Goal: Task Accomplishment & Management: Use online tool/utility

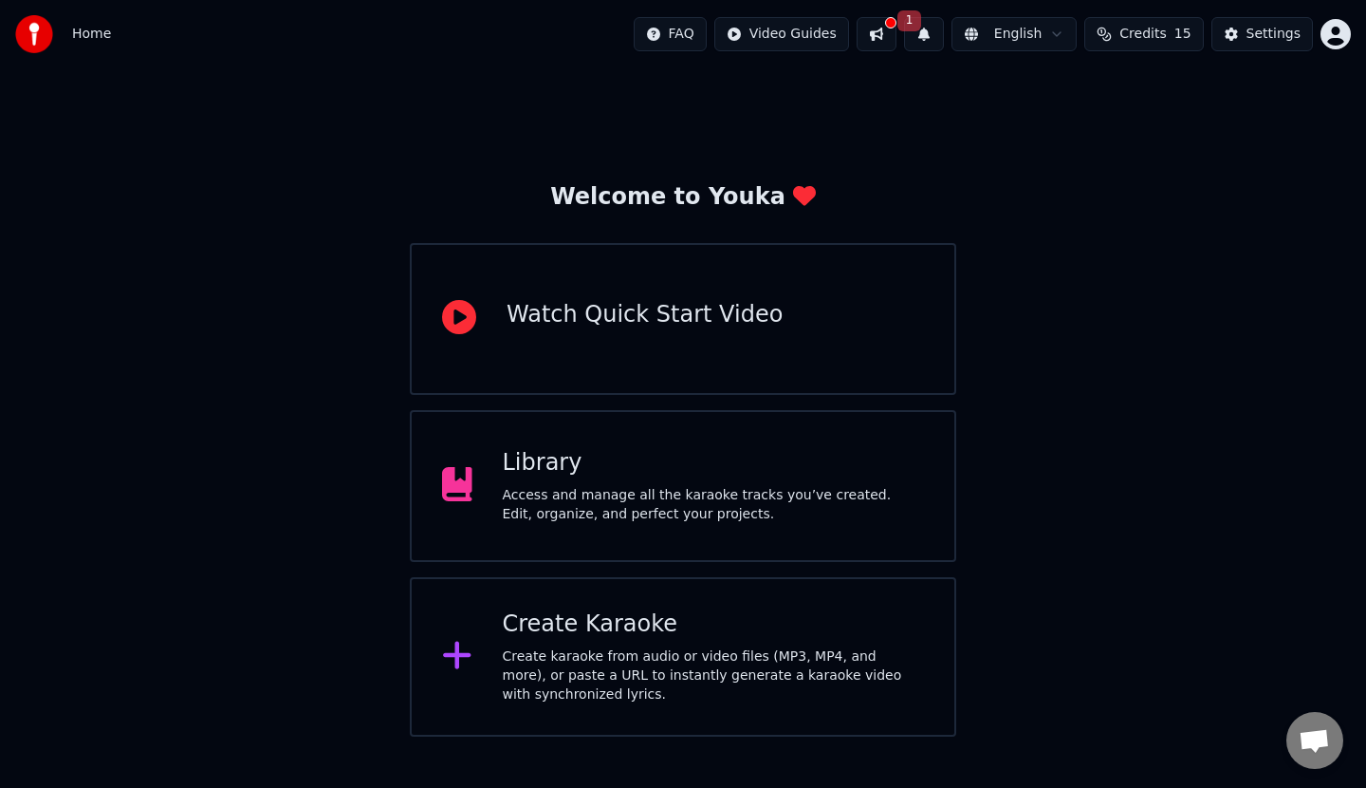
click at [602, 634] on div "Create Karaoke" at bounding box center [714, 624] width 422 height 30
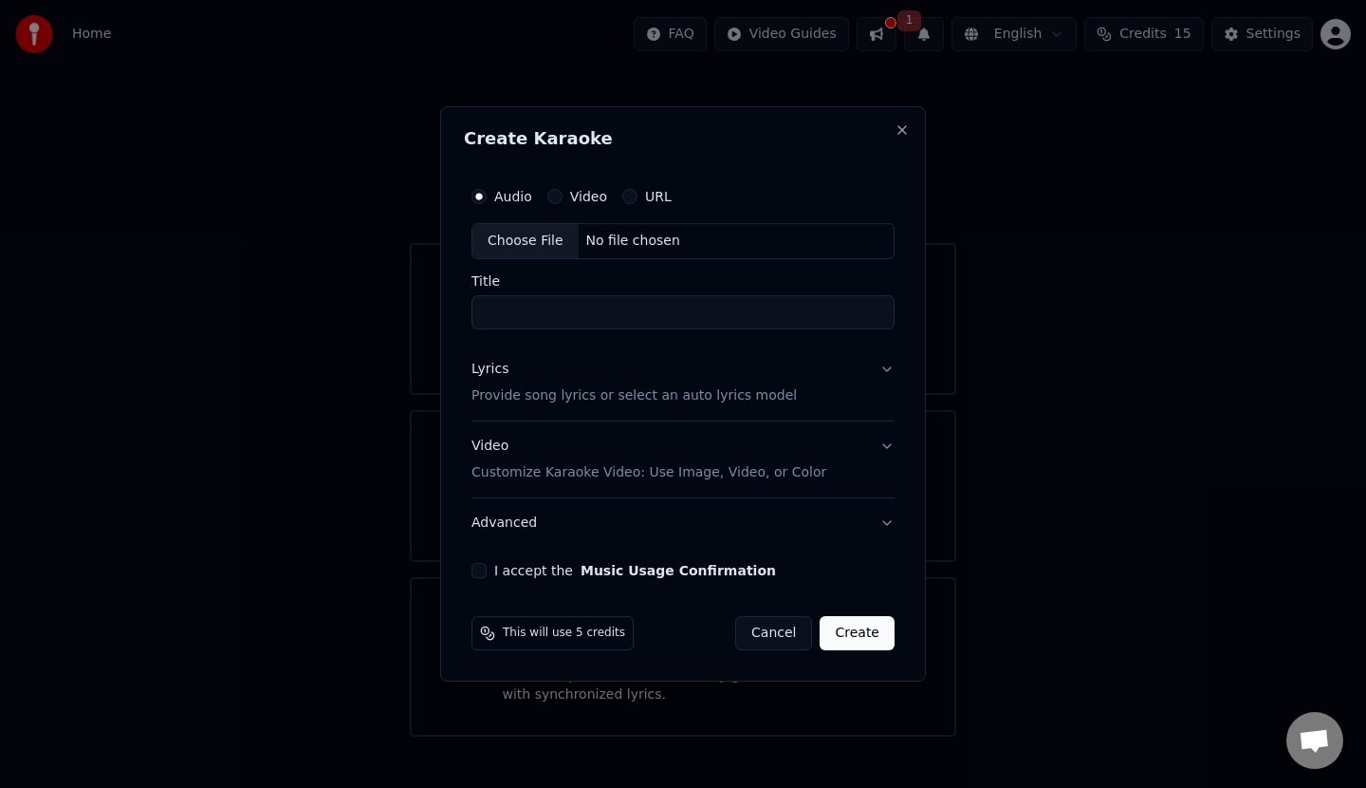
click at [771, 624] on button "Cancel" at bounding box center [773, 633] width 77 height 34
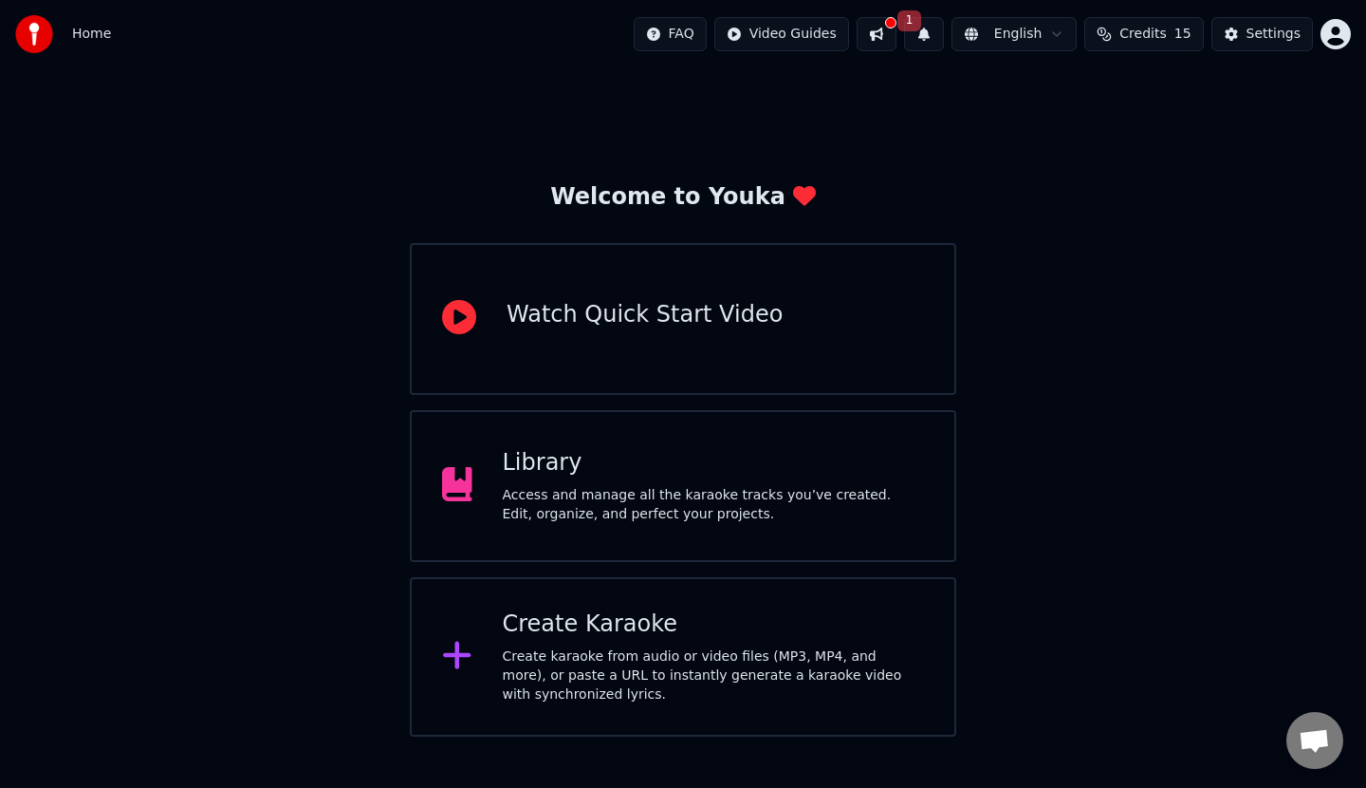
click at [896, 35] on button at bounding box center [877, 34] width 40 height 34
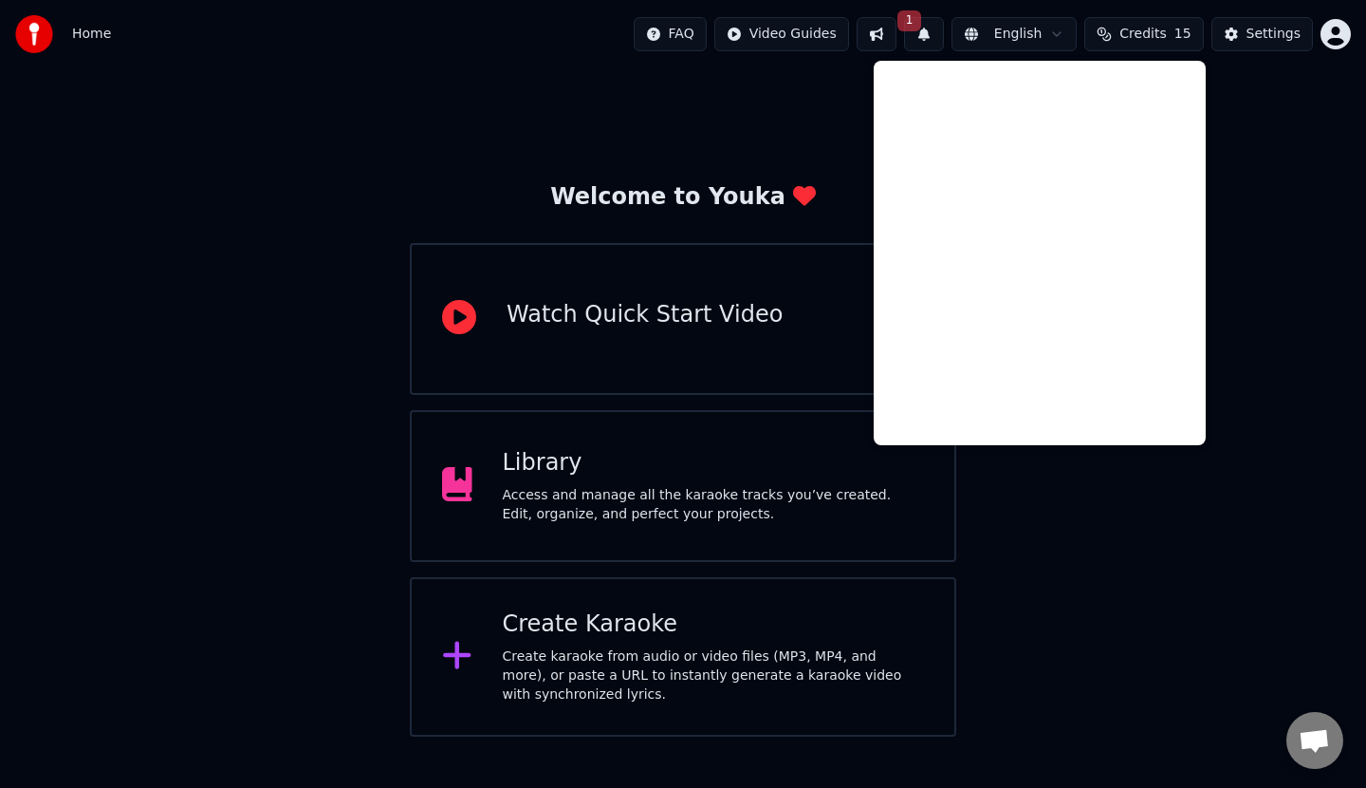
click at [808, 83] on div "Welcome to Youka Watch Quick Start Video Library Access and manage all the kara…" at bounding box center [683, 402] width 1366 height 668
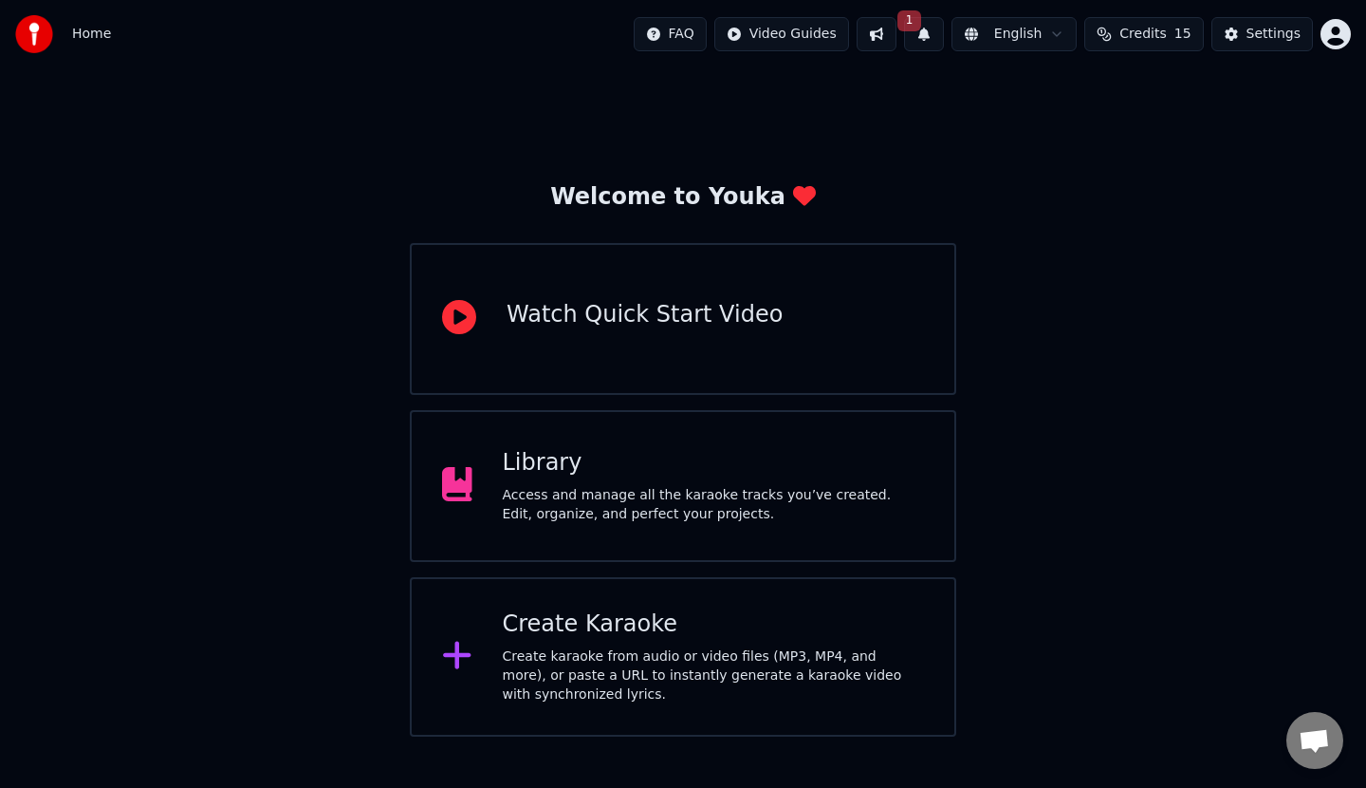
click at [936, 35] on button "1" at bounding box center [924, 34] width 40 height 34
click at [644, 106] on div "Welcome to Youka Watch Quick Start Video Library Access and manage all the kara…" at bounding box center [683, 402] width 1366 height 668
click at [608, 666] on div "Create karaoke from audio or video files (MP3, MP4, and more), or paste a URL t…" at bounding box center [714, 675] width 422 height 57
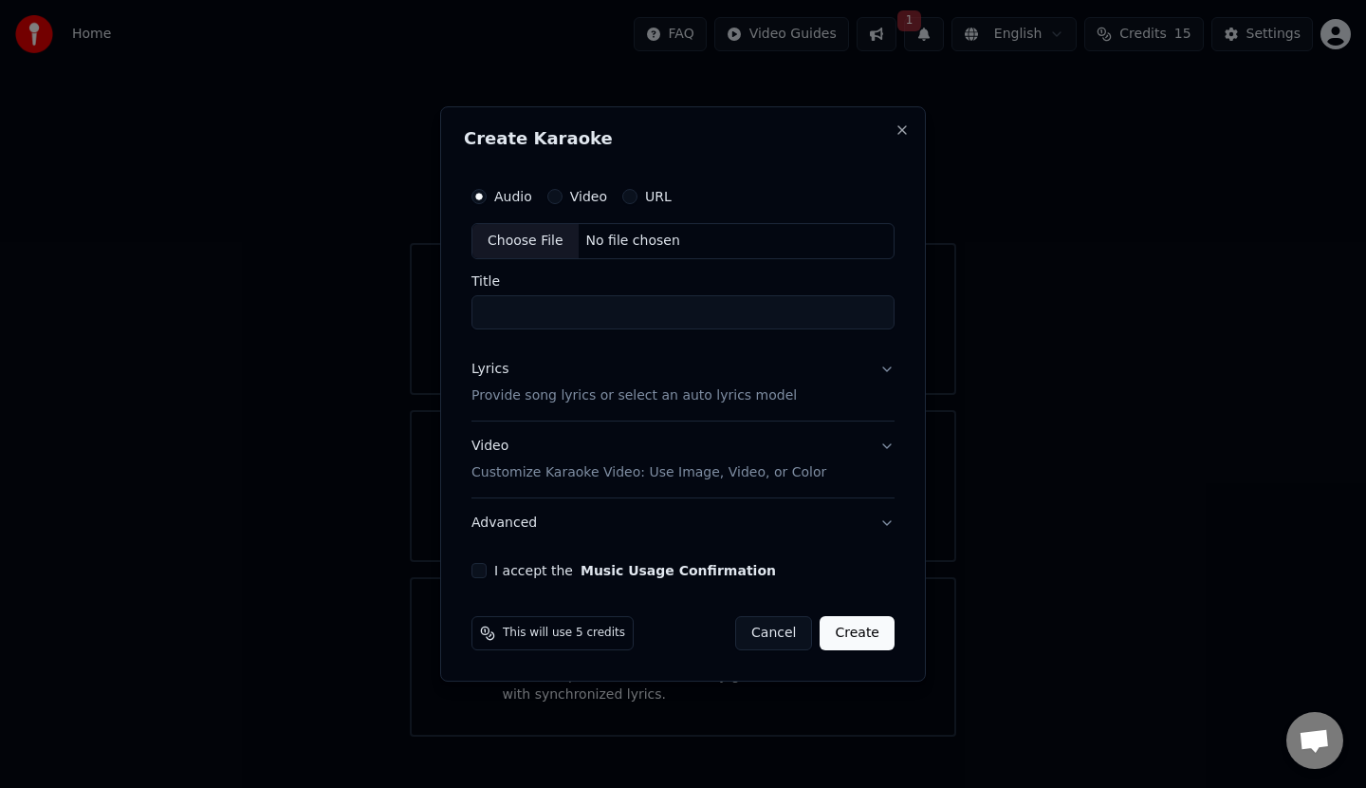
click at [554, 195] on button "Video" at bounding box center [555, 196] width 15 height 15
click at [488, 195] on div "Audio" at bounding box center [502, 196] width 61 height 15
click at [478, 196] on button "Audio" at bounding box center [479, 196] width 15 height 15
click at [535, 234] on div "Choose File" at bounding box center [526, 241] width 106 height 34
drag, startPoint x: 644, startPoint y: 311, endPoint x: 392, endPoint y: 297, distance: 252.8
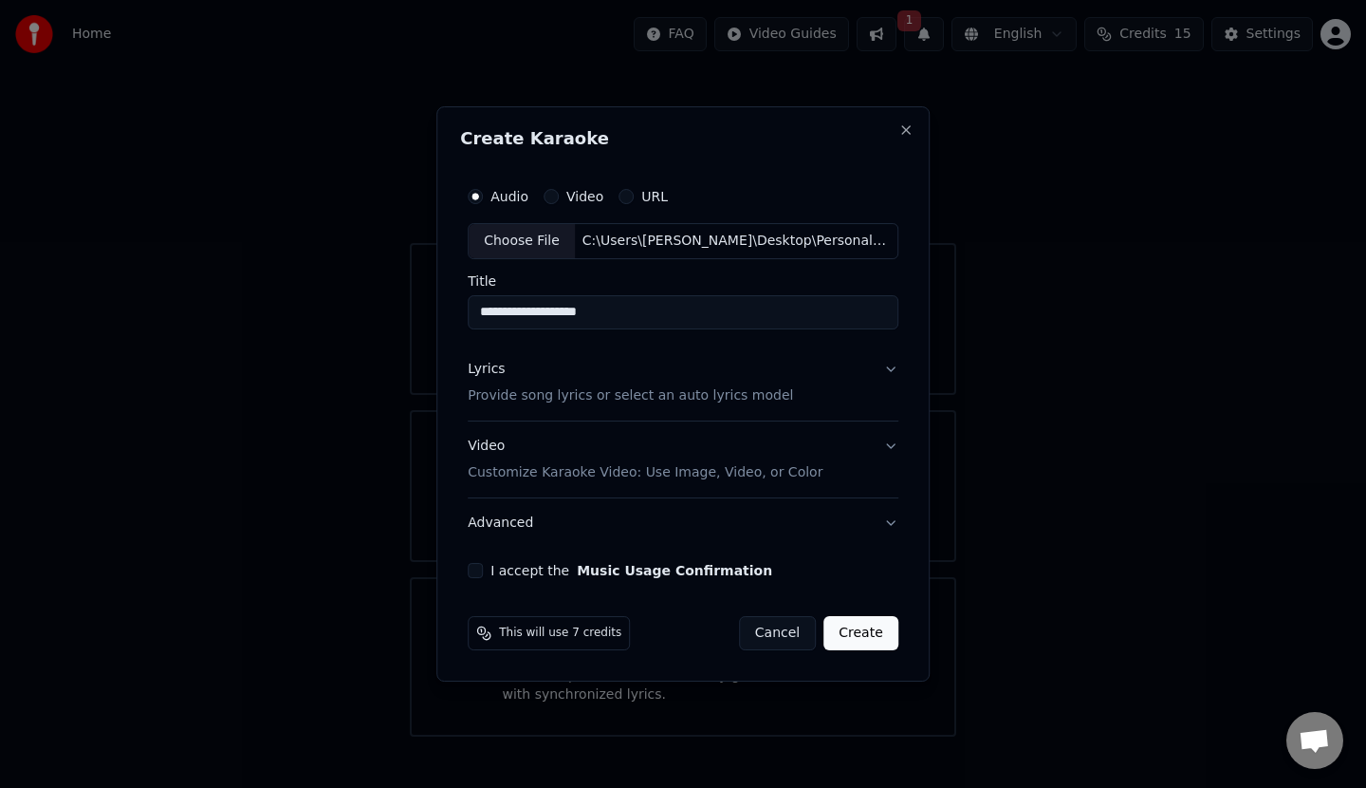
click at [392, 297] on body "**********" at bounding box center [683, 368] width 1366 height 736
type input "**********"
click at [885, 367] on button "Lyrics Provide song lyrics or select an auto lyrics model" at bounding box center [683, 382] width 431 height 76
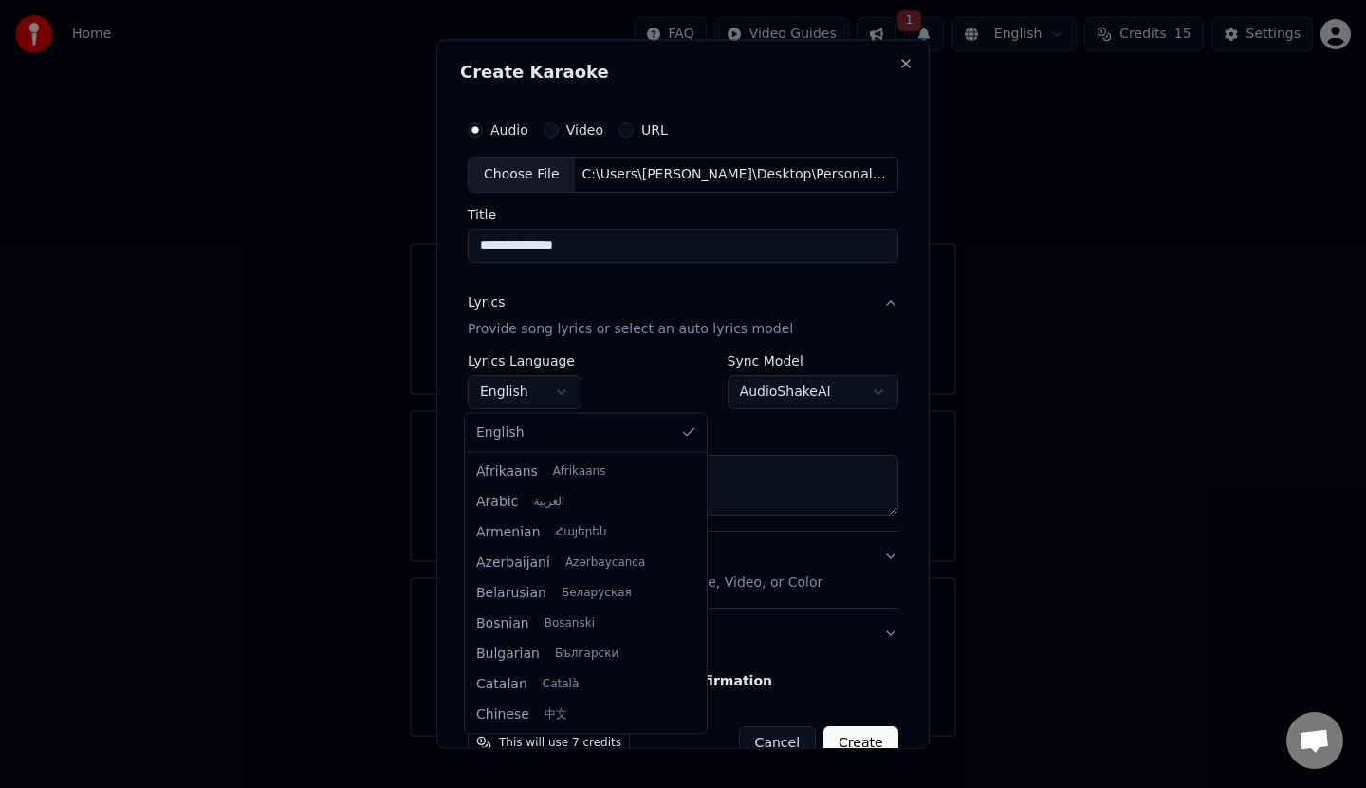
click at [560, 386] on body "**********" at bounding box center [683, 368] width 1366 height 736
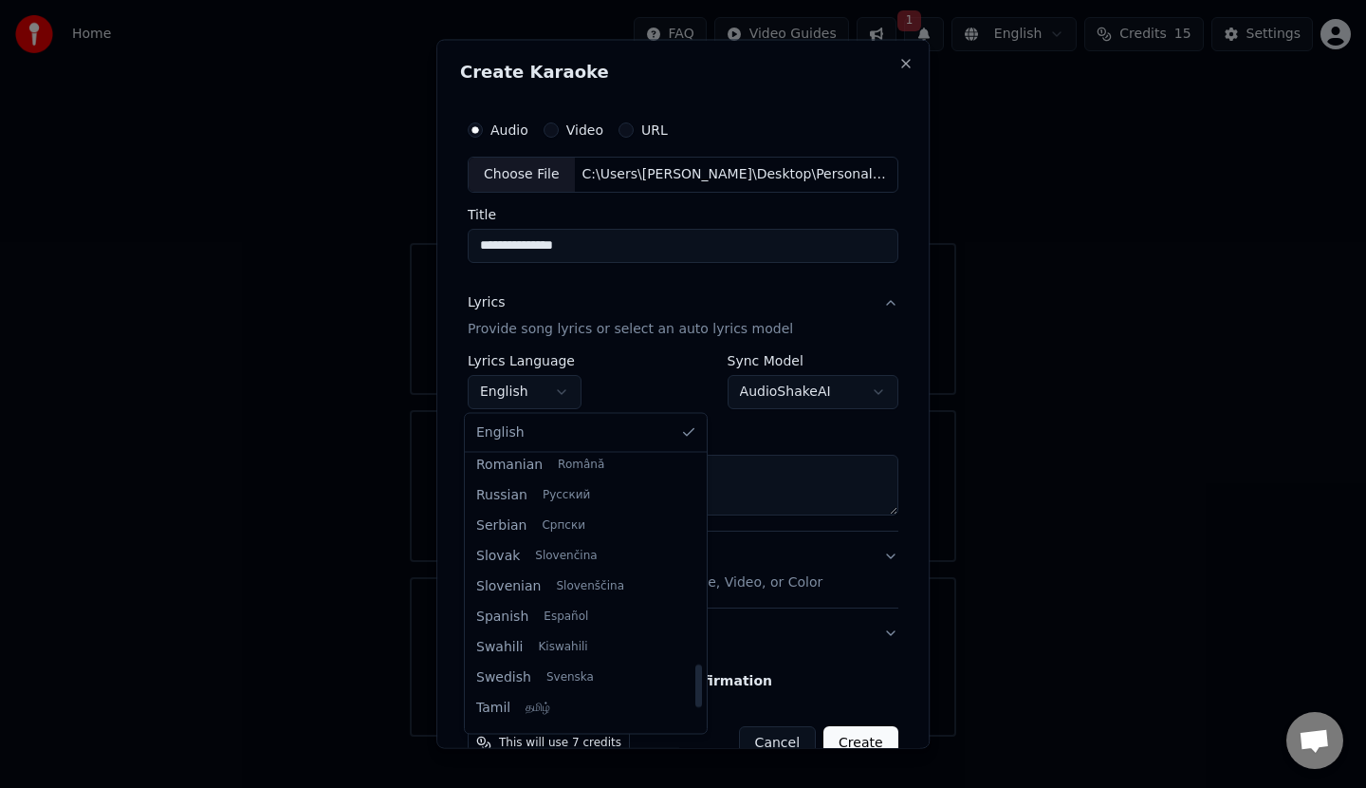
scroll to position [1328, 0]
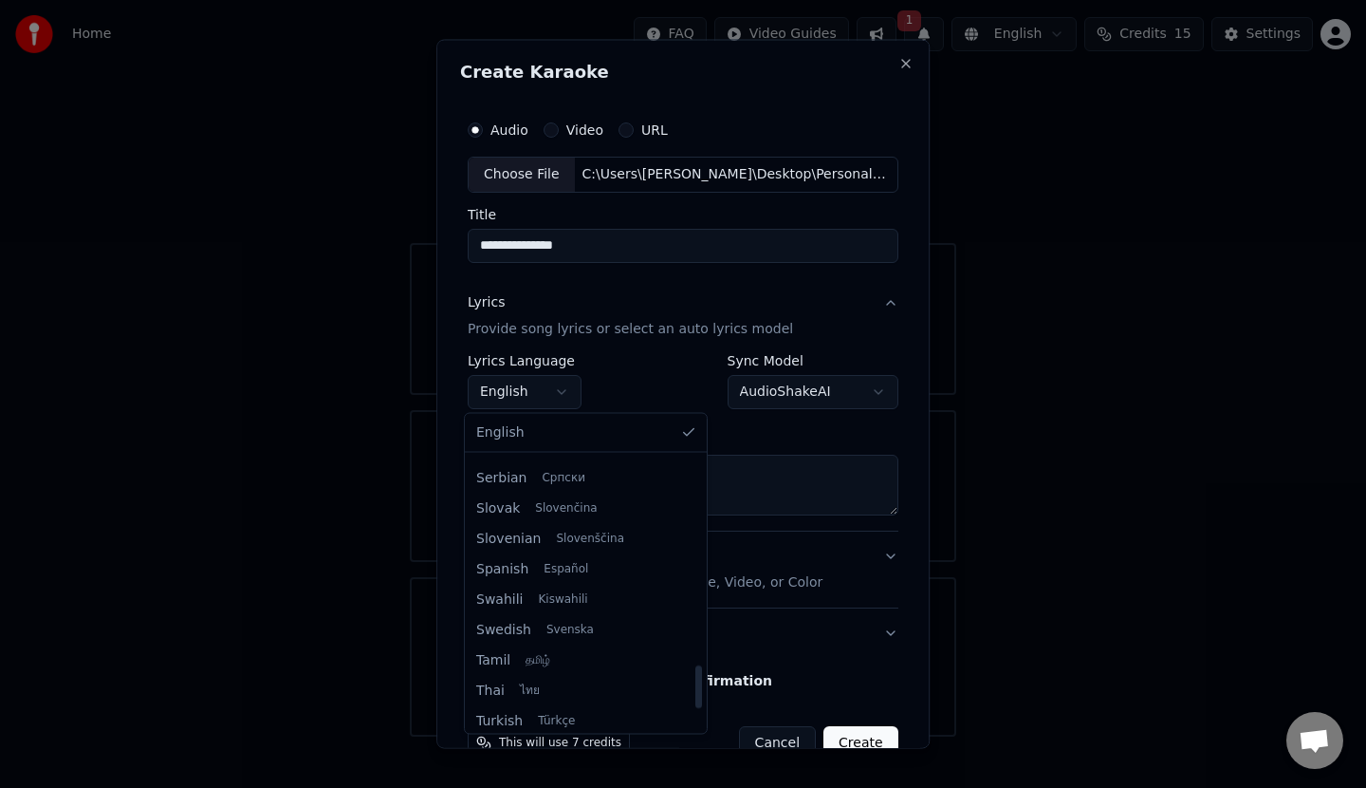
select select "**"
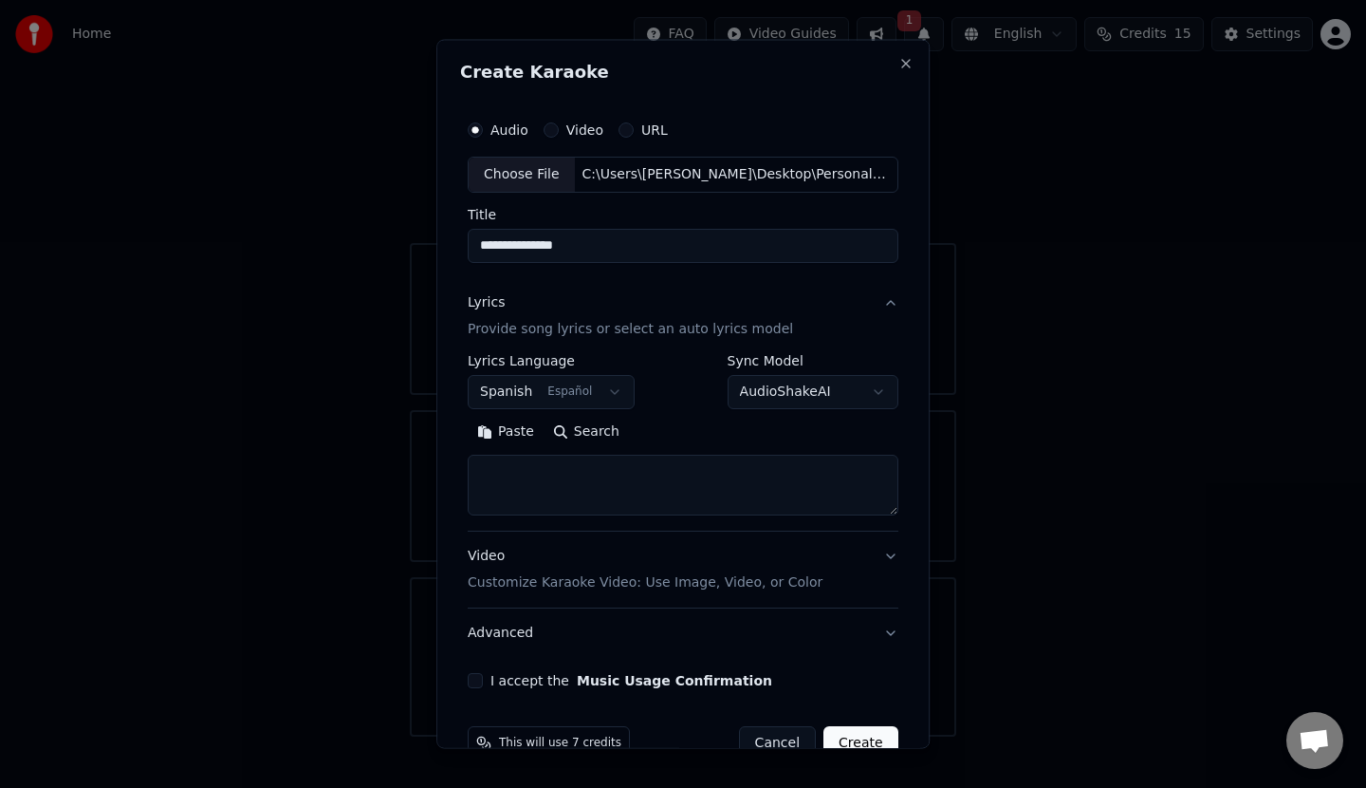
click at [563, 465] on textarea at bounding box center [683, 484] width 431 height 61
click at [515, 433] on button "Paste" at bounding box center [506, 431] width 76 height 30
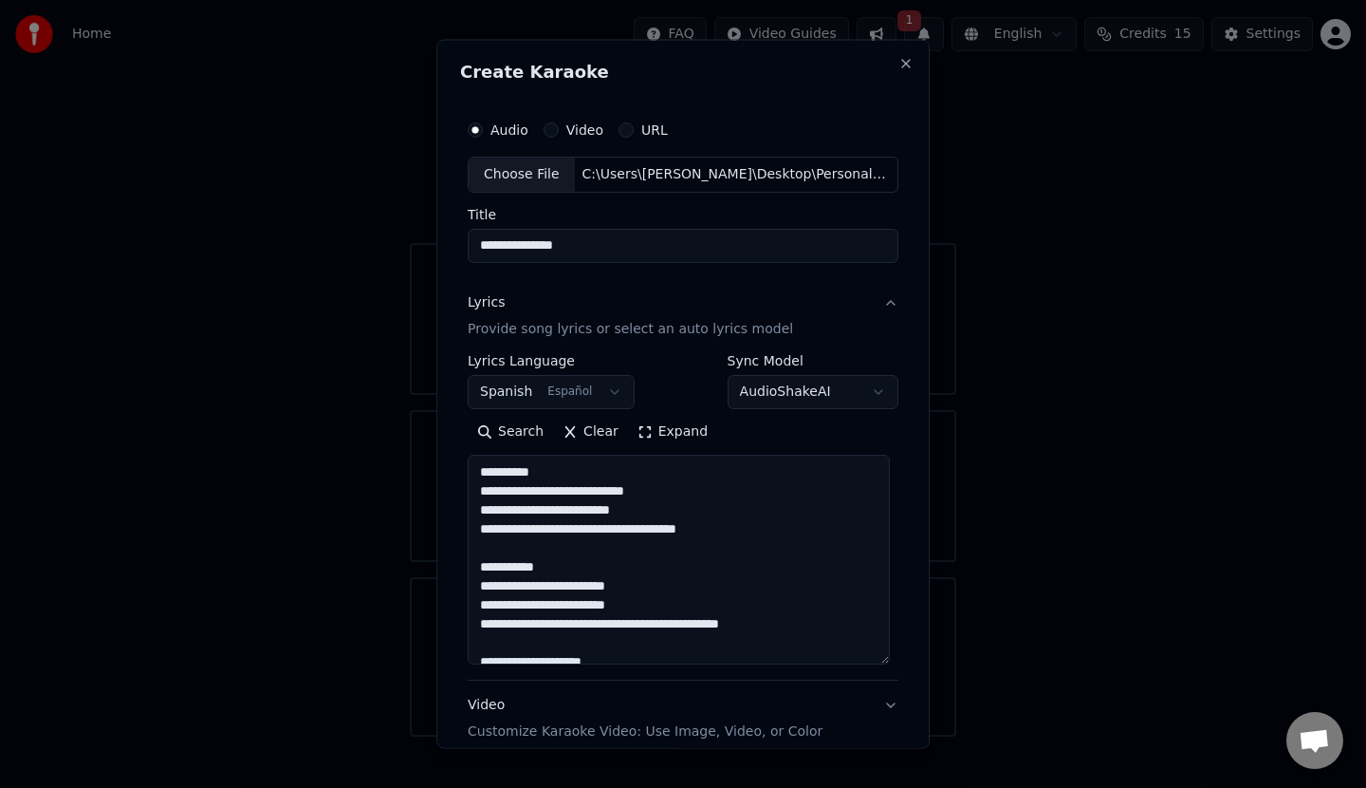
drag, startPoint x: 882, startPoint y: 507, endPoint x: 891, endPoint y: 636, distance: 129.4
click at [884, 662] on textarea at bounding box center [679, 559] width 422 height 210
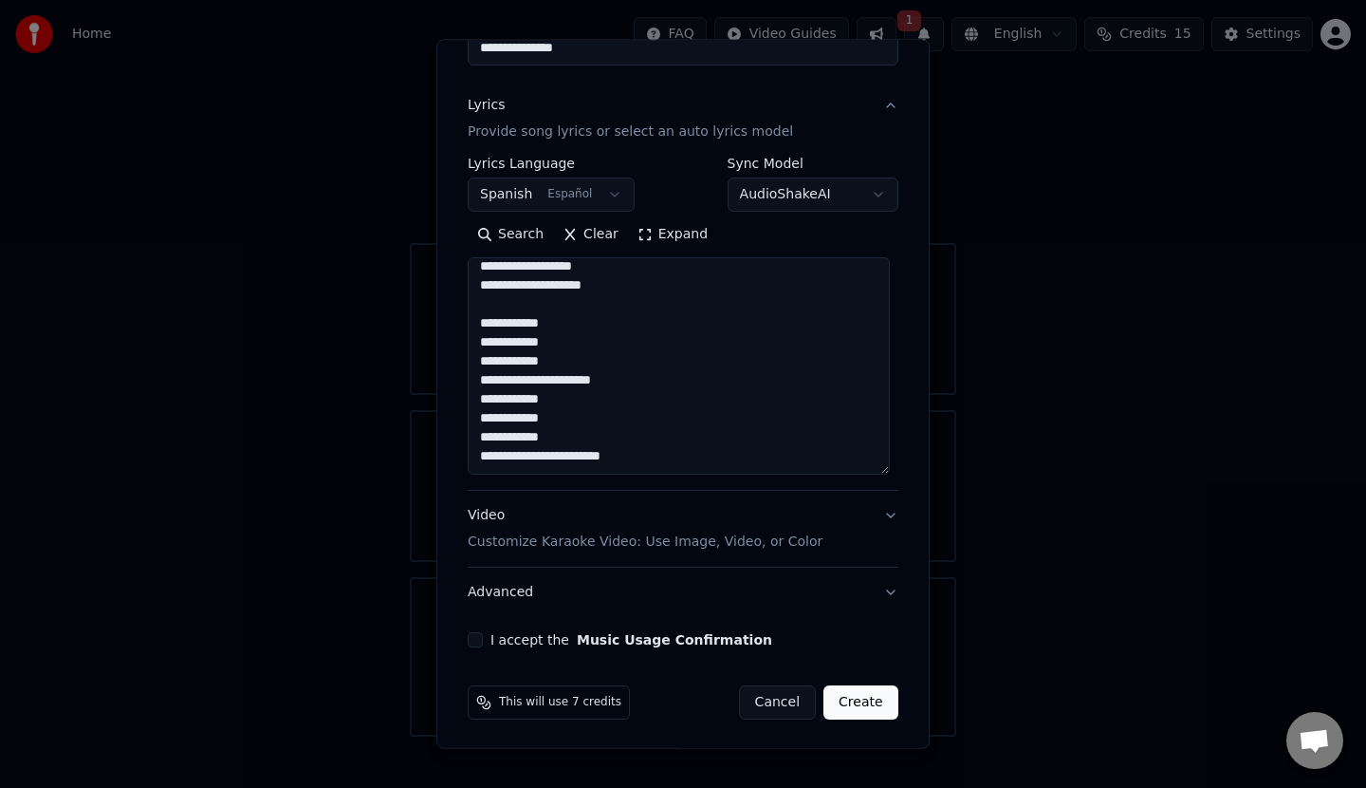
scroll to position [199, 0]
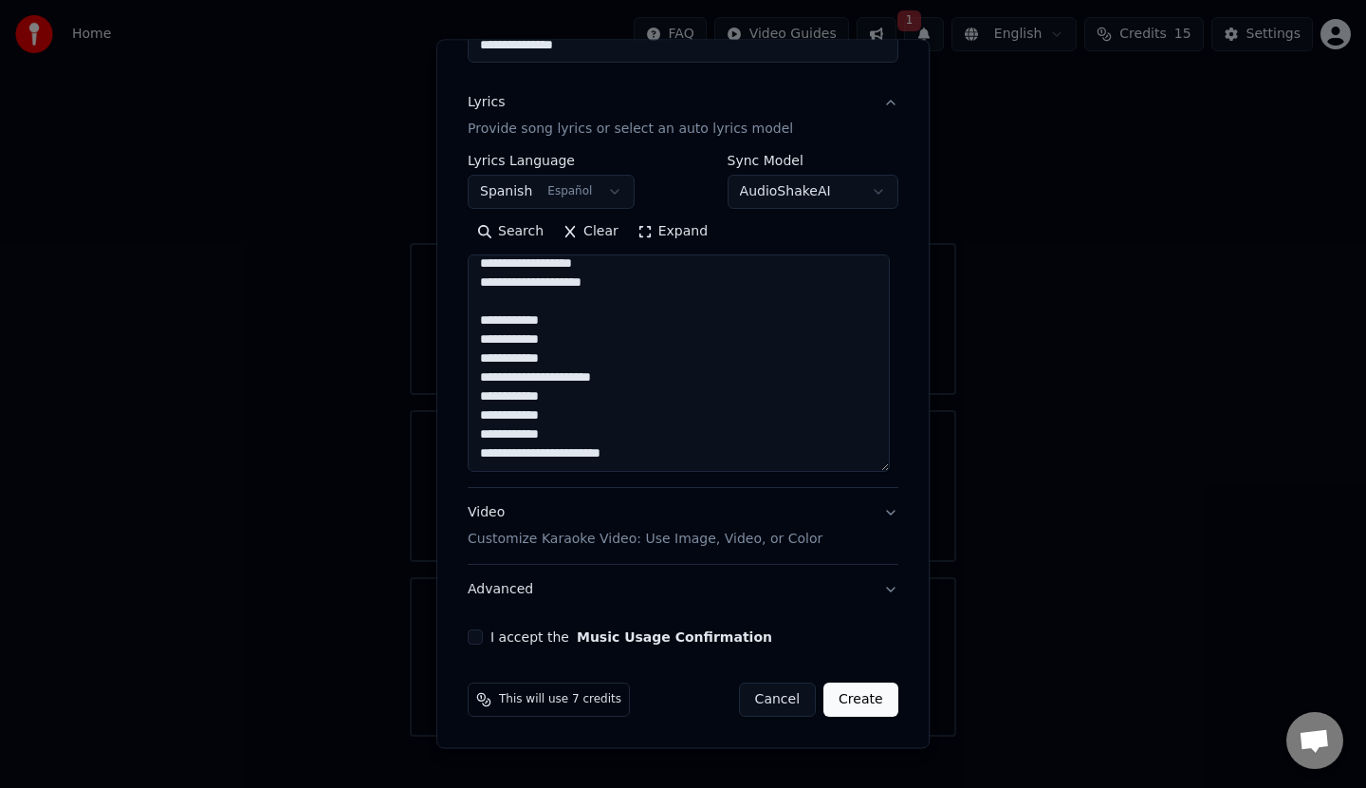
click at [877, 512] on button "Video Customize Karaoke Video: Use Image, Video, or Color" at bounding box center [683, 526] width 431 height 76
type textarea "**********"
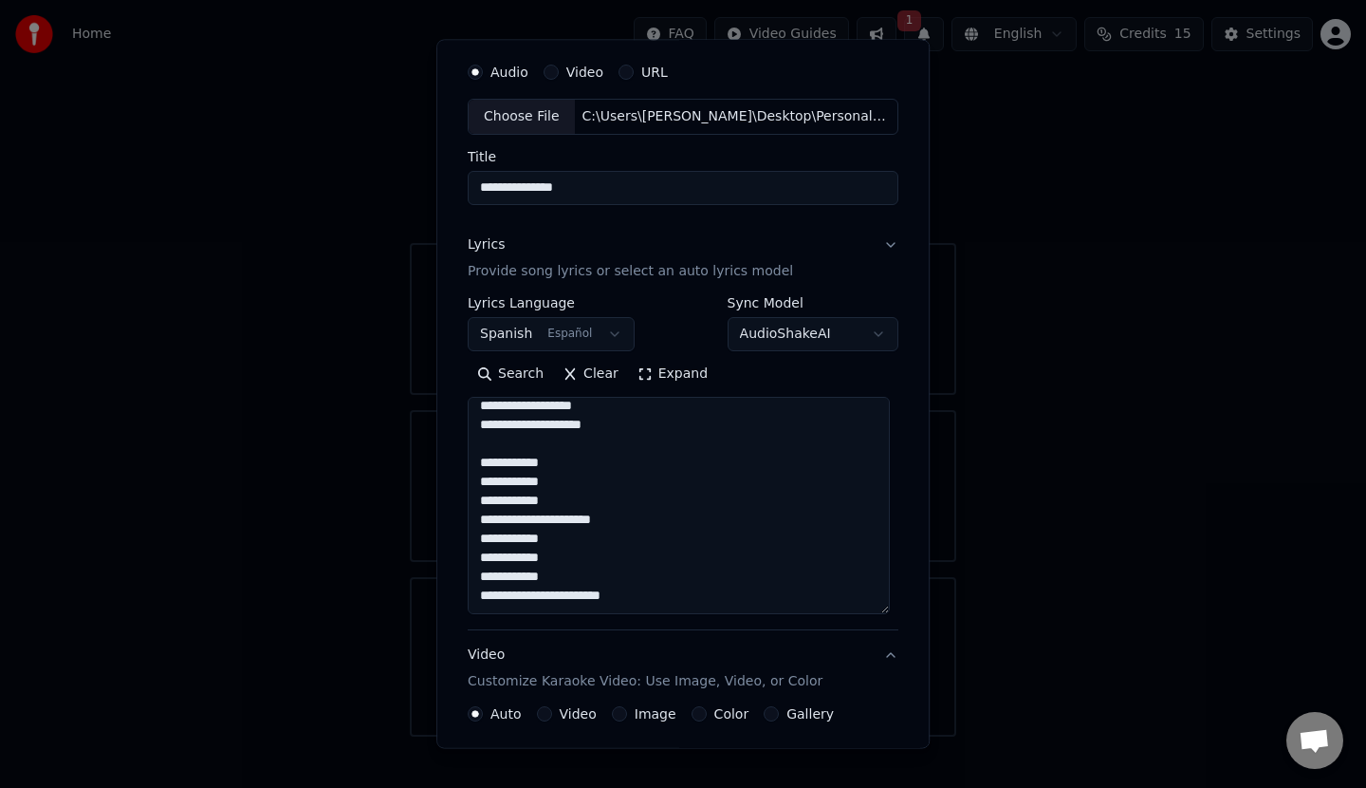
scroll to position [0, 0]
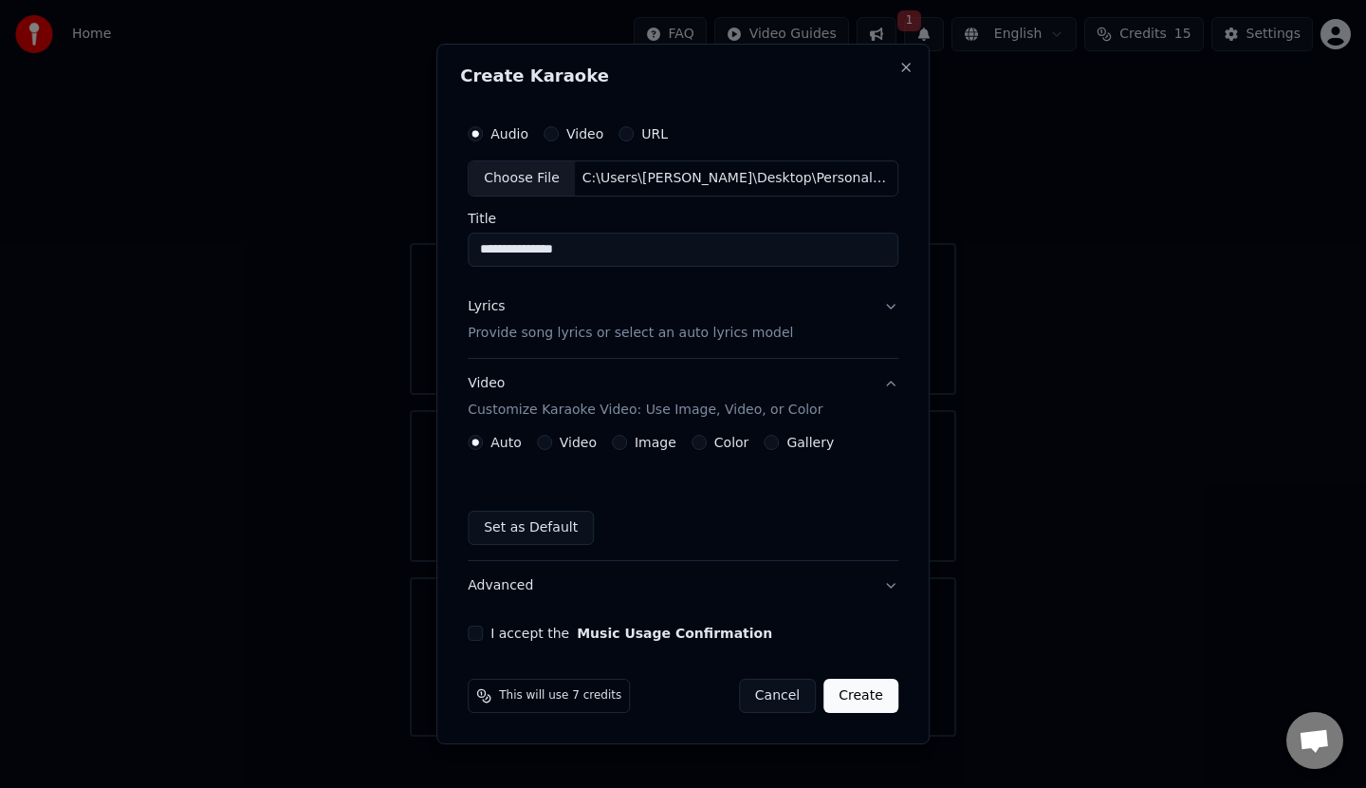
click at [768, 444] on button "Gallery" at bounding box center [771, 442] width 15 height 15
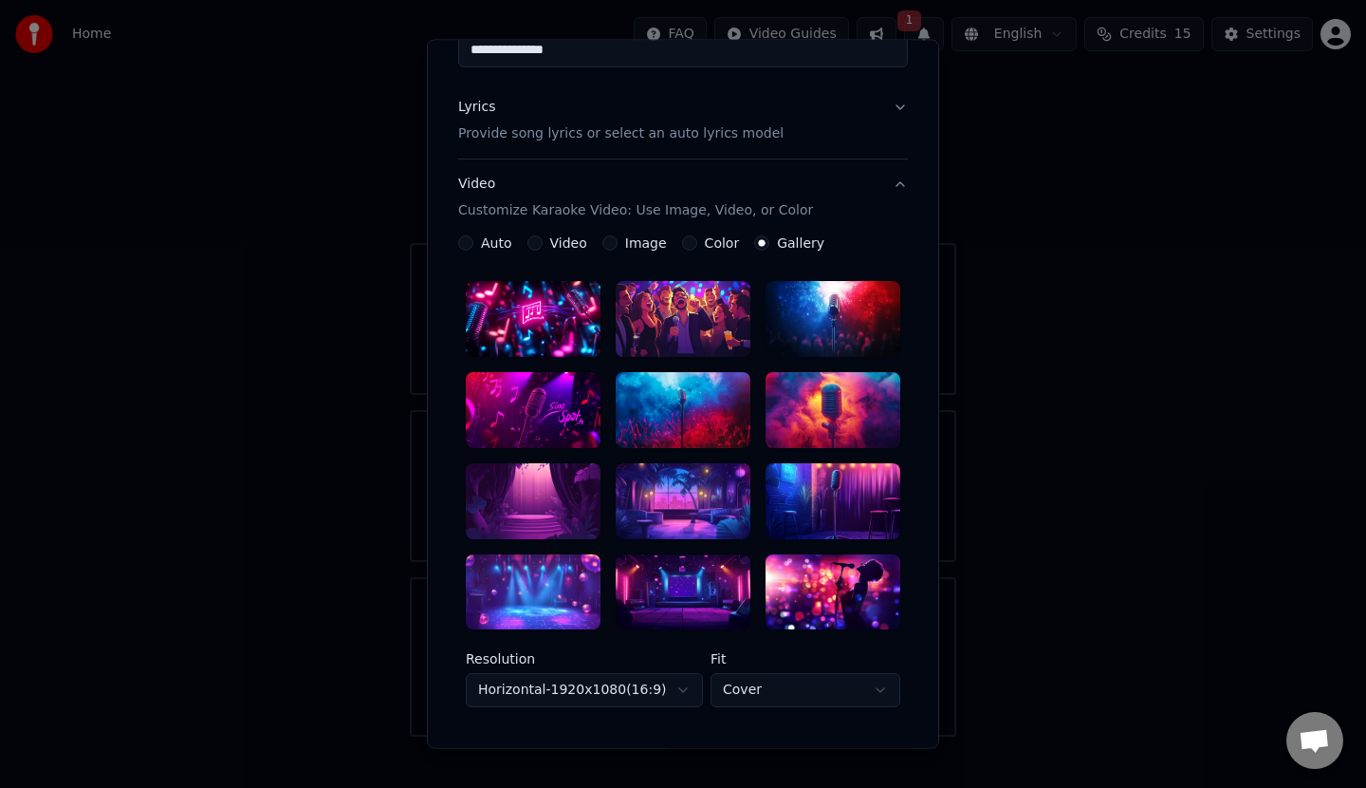
scroll to position [197, 0]
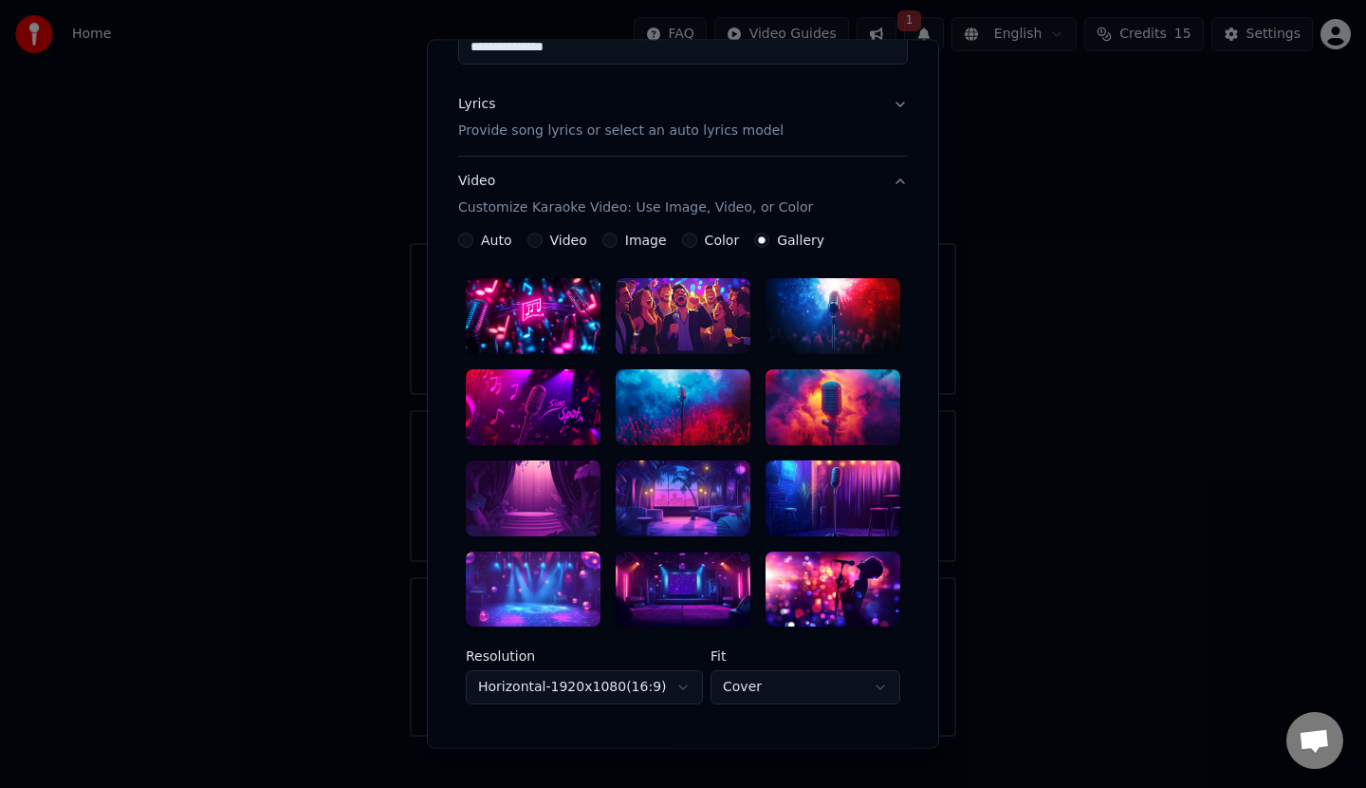
click at [661, 585] on div at bounding box center [683, 589] width 135 height 76
click at [545, 576] on div at bounding box center [533, 589] width 135 height 76
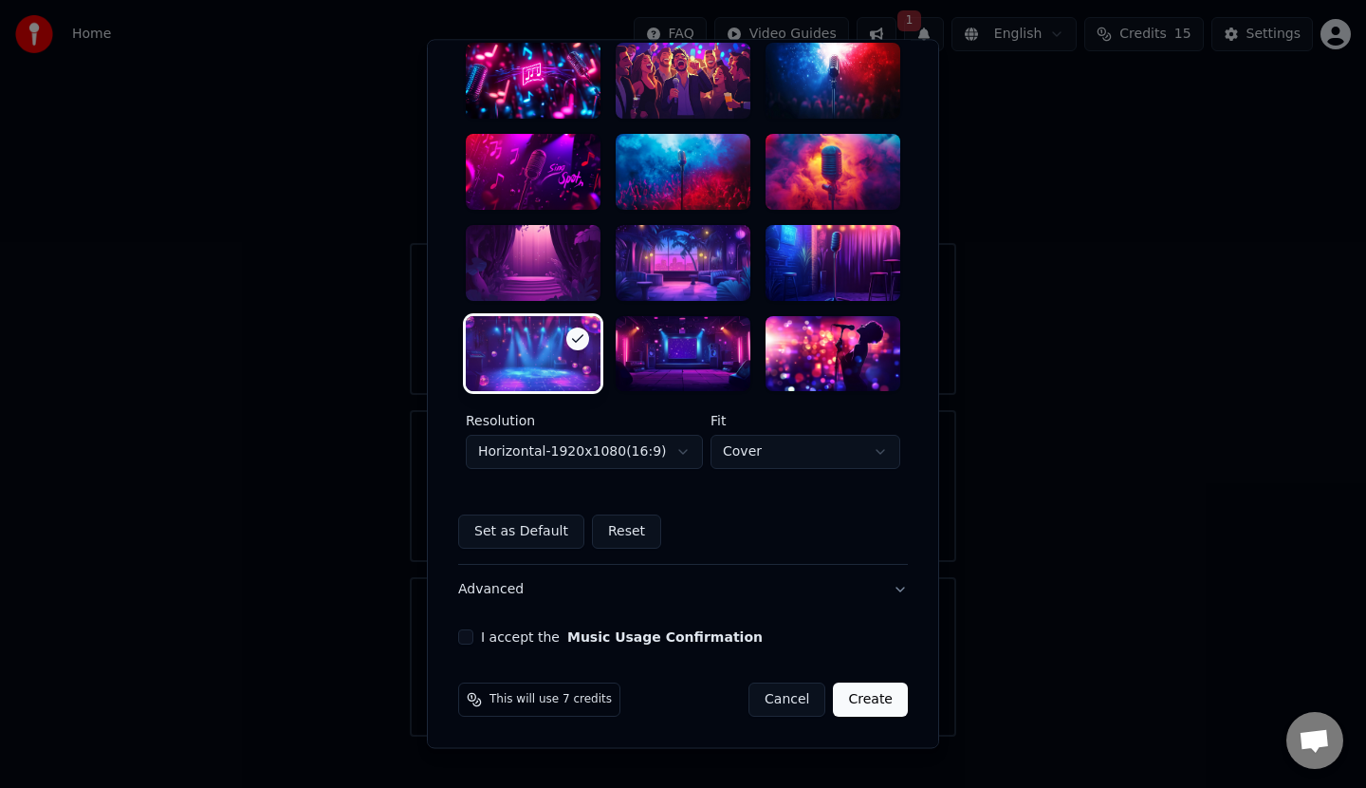
scroll to position [433, 0]
click at [459, 639] on button "I accept the Music Usage Confirmation" at bounding box center [465, 637] width 15 height 15
click at [891, 585] on button "Advanced" at bounding box center [683, 590] width 450 height 49
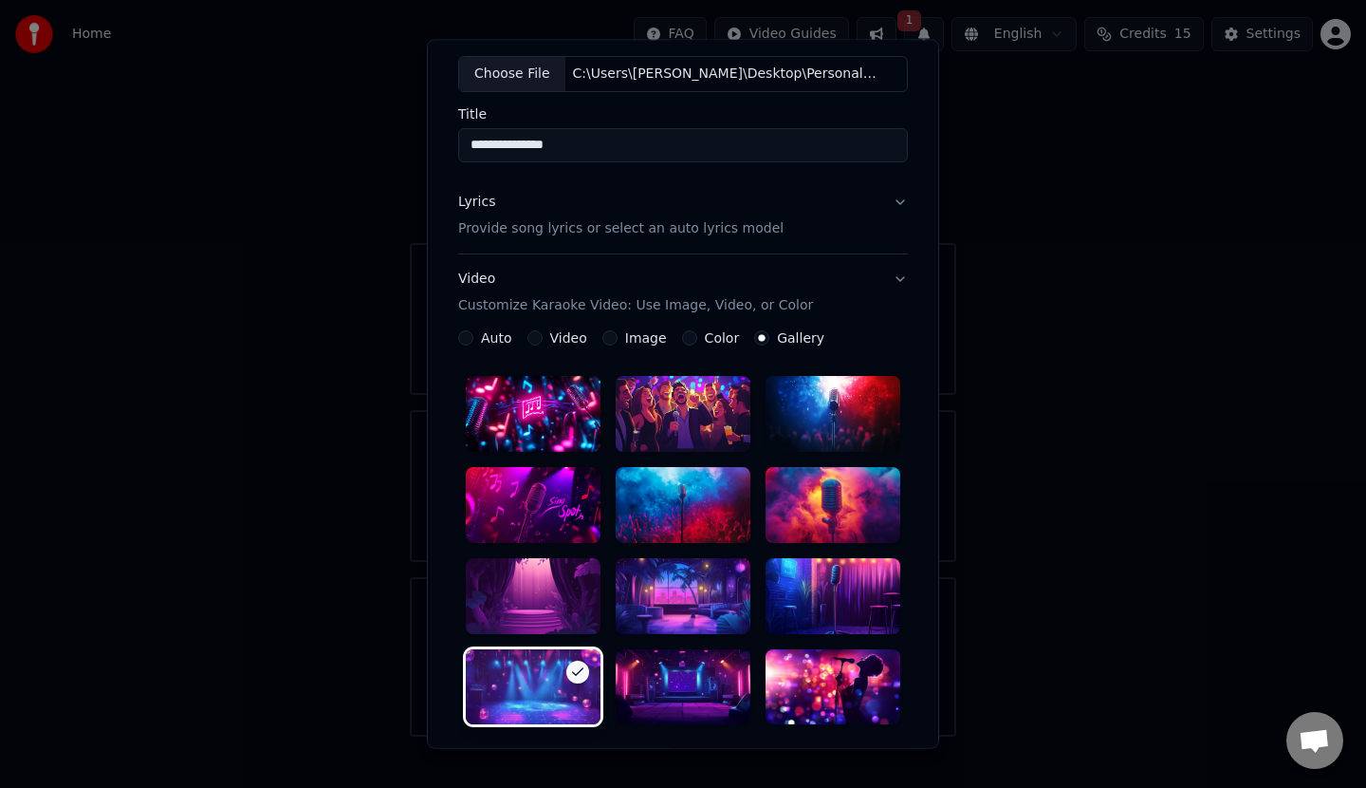
scroll to position [0, 0]
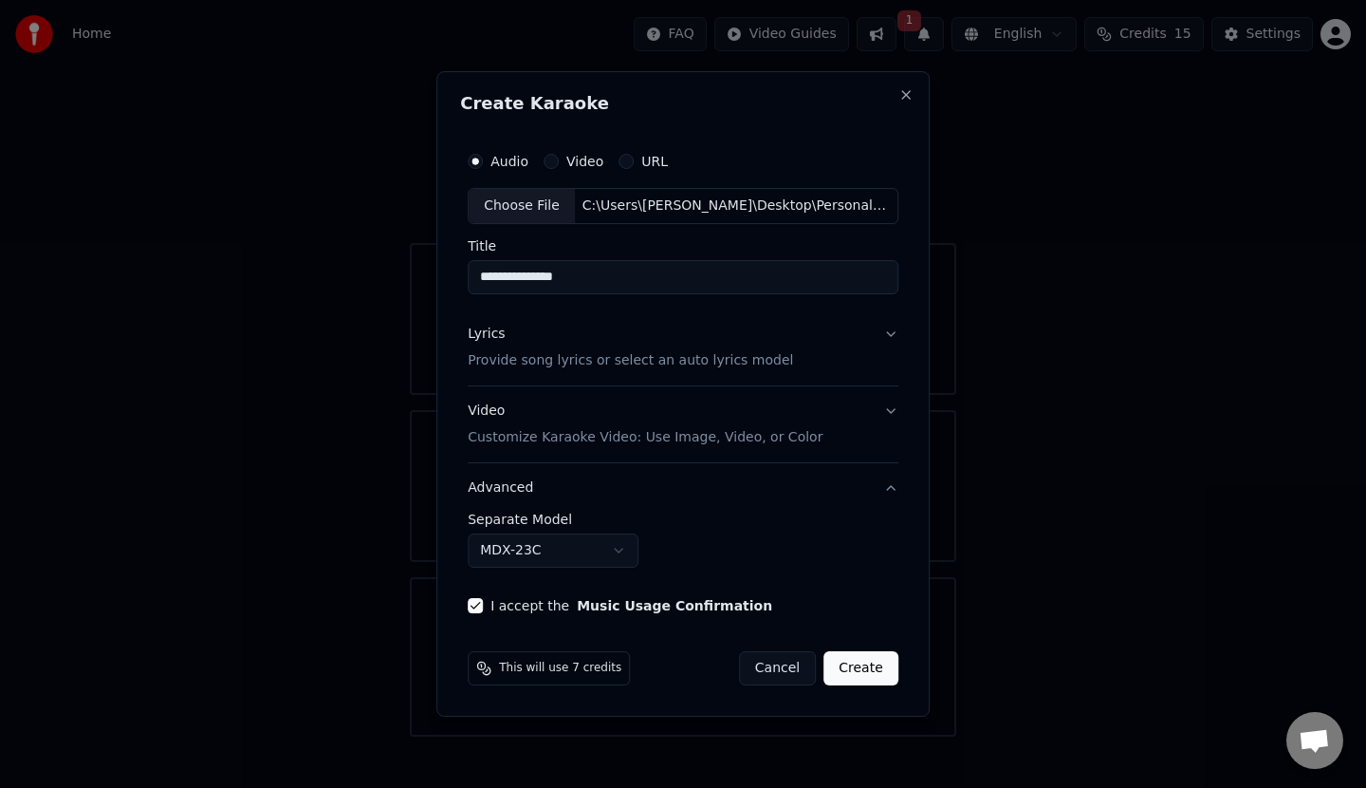
click at [862, 670] on button "Create" at bounding box center [861, 668] width 75 height 34
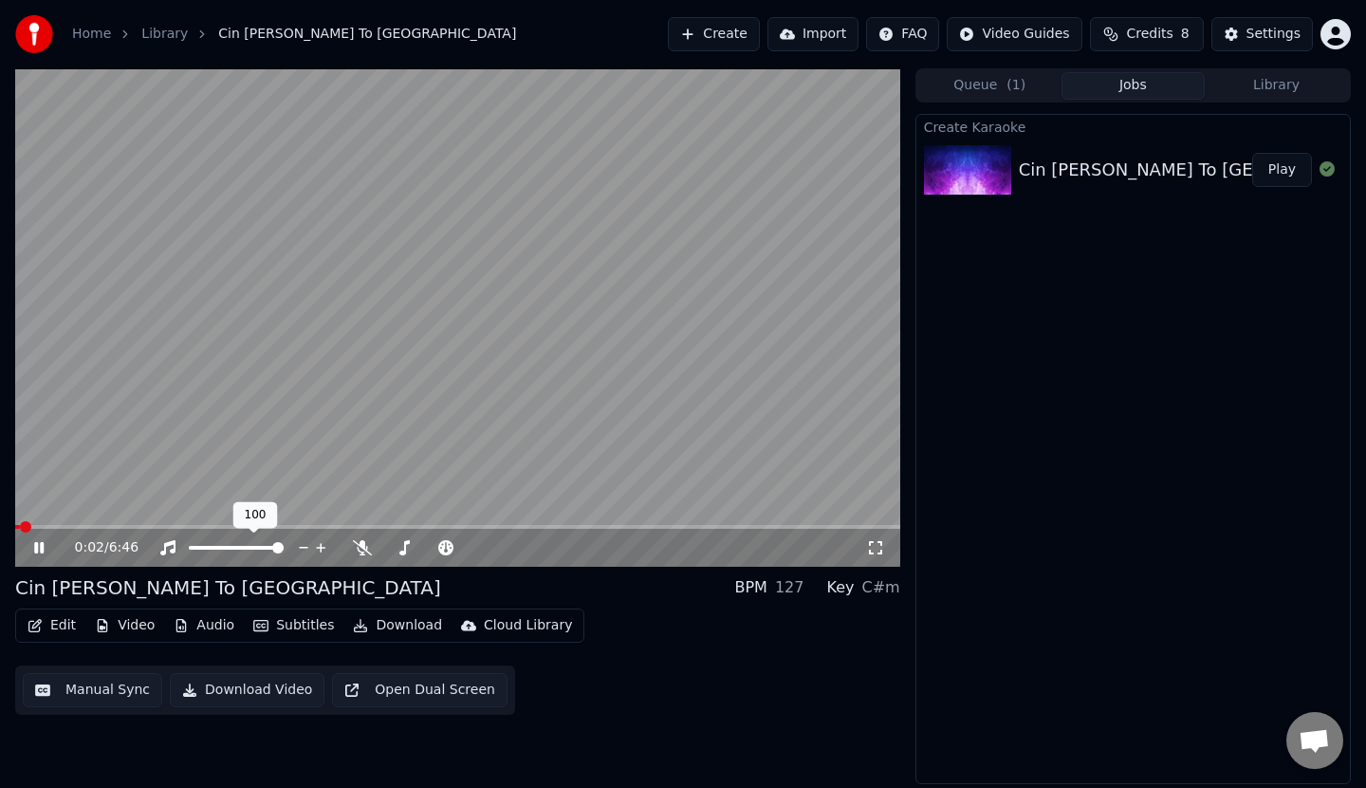
click at [225, 542] on div at bounding box center [253, 547] width 153 height 19
click at [219, 547] on span at bounding box center [236, 548] width 95 height 4
click at [195, 550] on span at bounding box center [200, 547] width 11 height 11
click at [76, 528] on span at bounding box center [457, 527] width 885 height 4
click at [71, 527] on span at bounding box center [48, 527] width 67 height 4
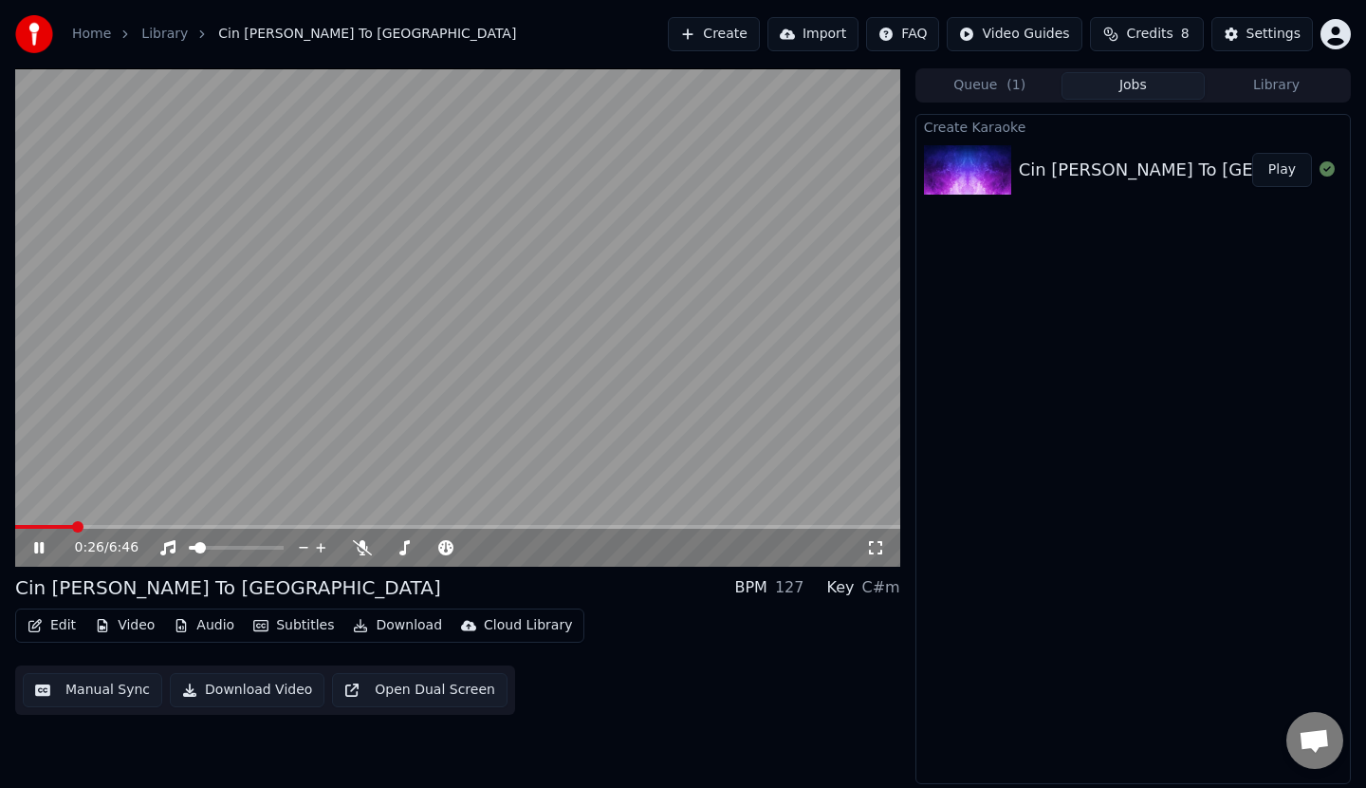
click at [40, 543] on icon at bounding box center [38, 547] width 9 height 11
click at [451, 549] on span at bounding box center [447, 547] width 11 height 11
click at [40, 548] on icon at bounding box center [38, 547] width 11 height 13
click at [39, 548] on icon at bounding box center [52, 547] width 45 height 15
click at [73, 529] on span at bounding box center [78, 526] width 11 height 11
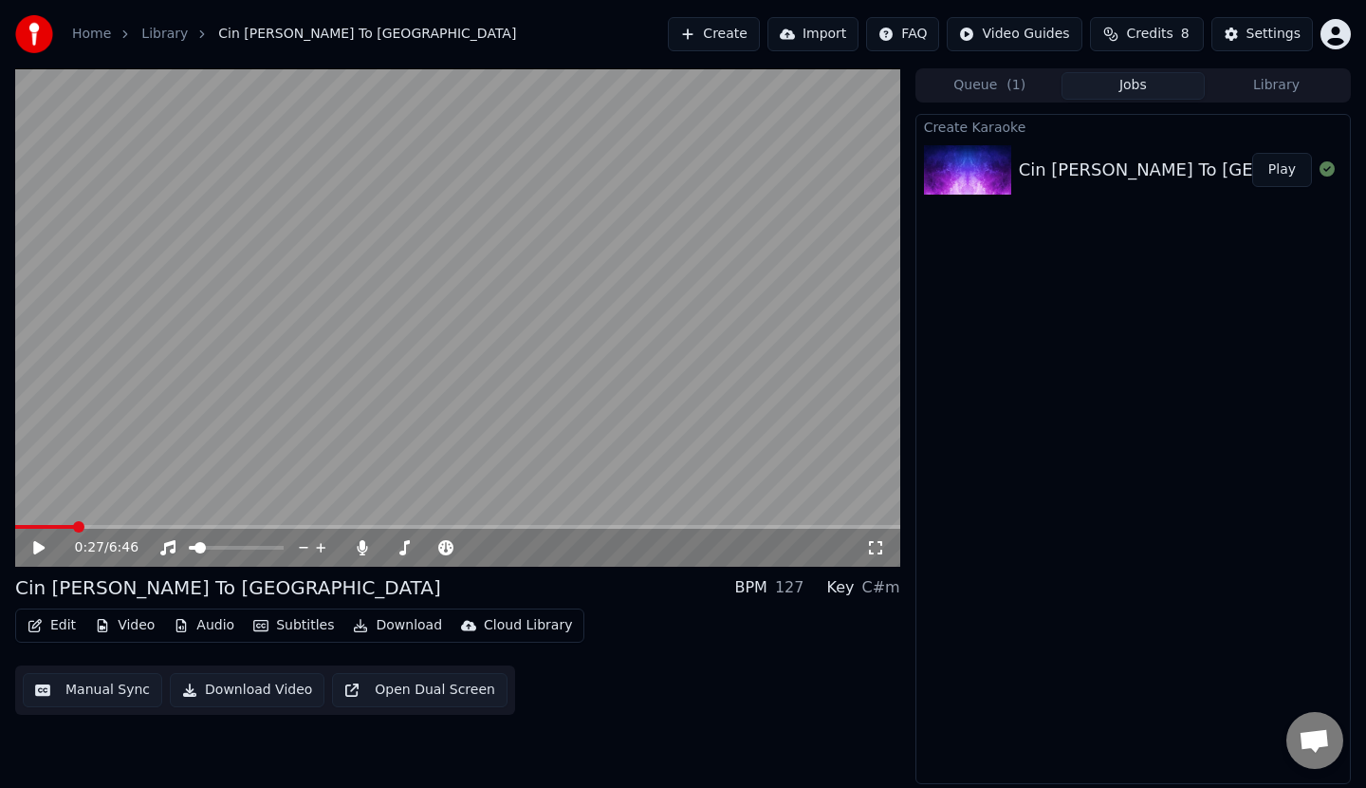
click at [40, 543] on icon at bounding box center [52, 547] width 45 height 15
click at [69, 528] on div "0:28 / 6:46" at bounding box center [457, 546] width 885 height 42
click at [68, 523] on video at bounding box center [457, 317] width 885 height 498
click at [67, 529] on div "0:28 / 6:46" at bounding box center [457, 548] width 885 height 38
click at [67, 527] on span at bounding box center [41, 527] width 52 height 4
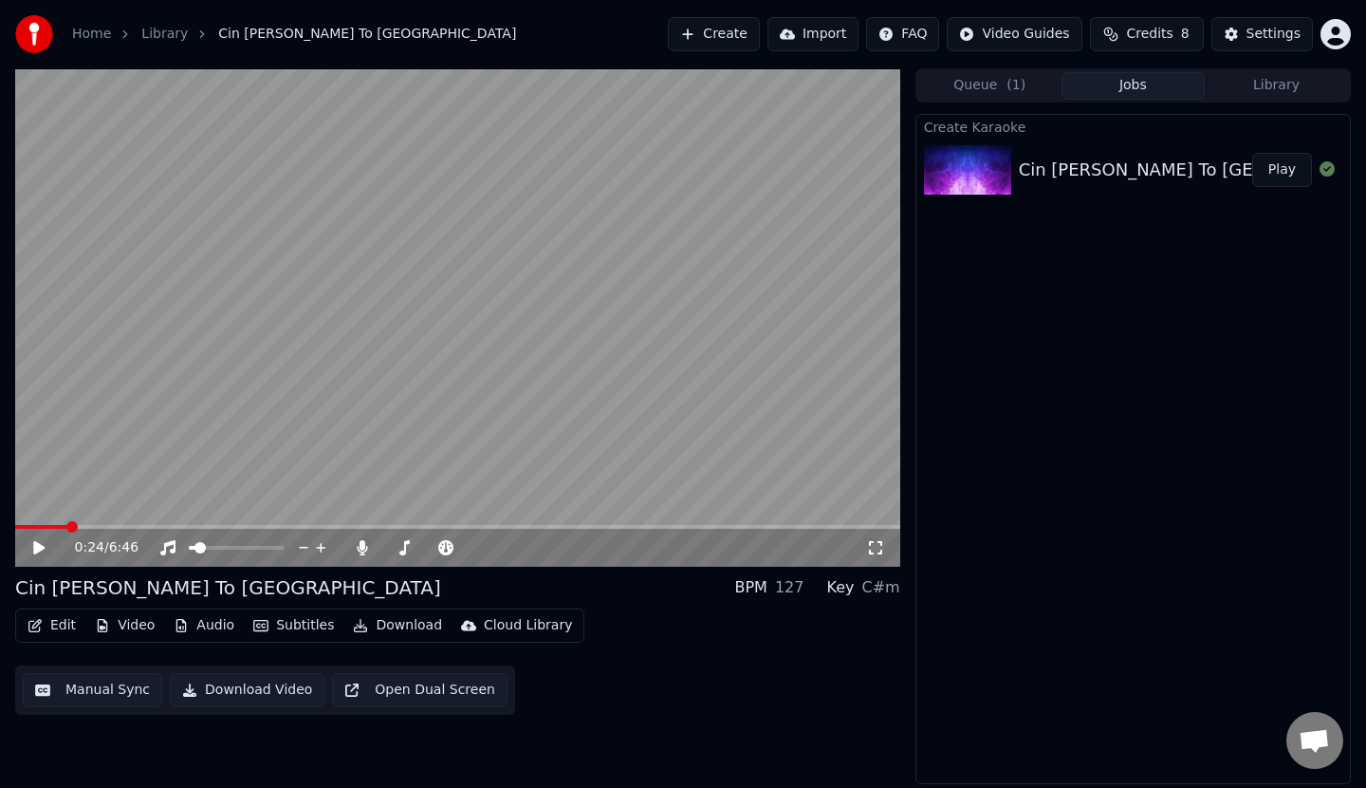
click at [35, 545] on icon at bounding box center [38, 547] width 11 height 13
click at [33, 548] on icon at bounding box center [52, 547] width 45 height 15
click at [257, 531] on div "0:26 / 6:46" at bounding box center [457, 548] width 885 height 38
click at [259, 531] on div "0:26 / 6:46" at bounding box center [457, 548] width 885 height 38
click at [68, 527] on span at bounding box center [457, 527] width 885 height 4
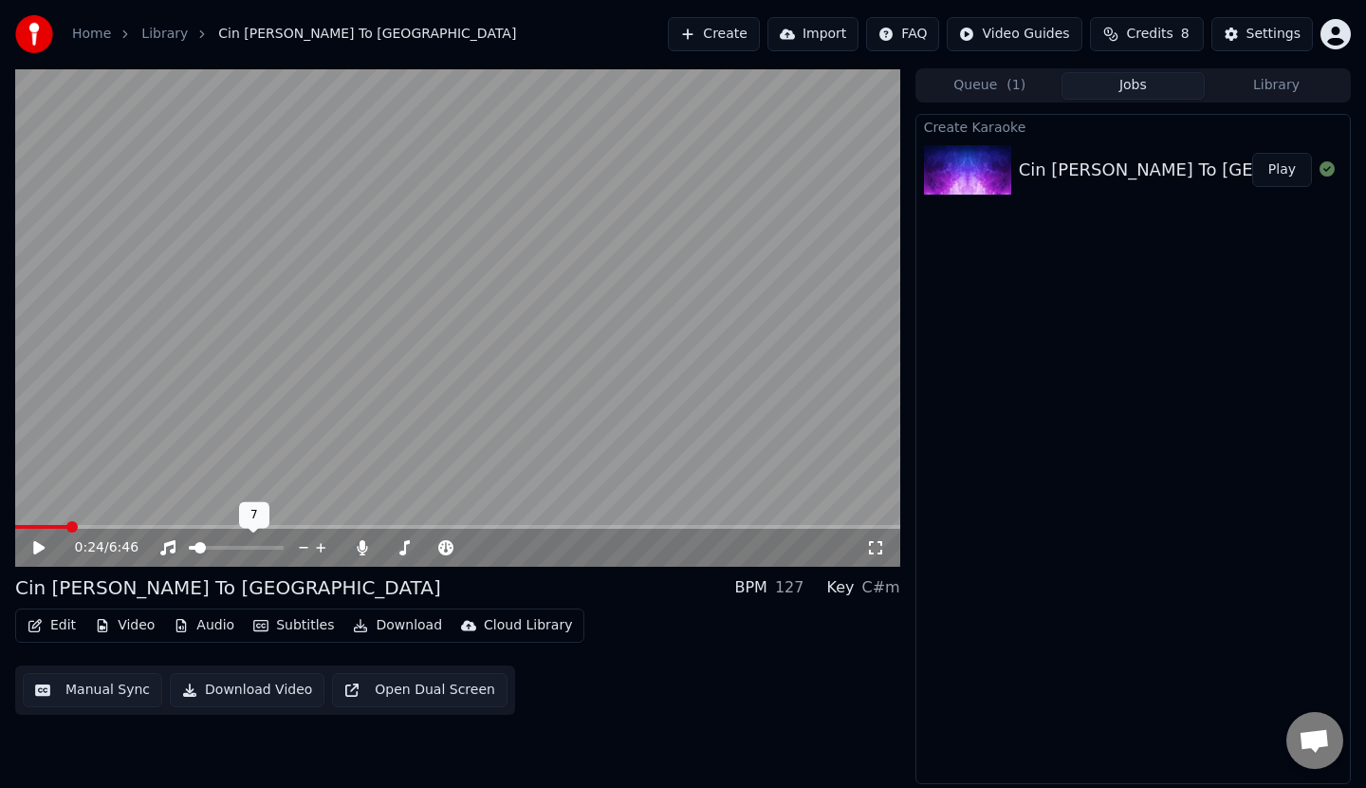
click at [325, 548] on icon at bounding box center [320, 547] width 9 height 9
click at [235, 552] on span at bounding box center [236, 547] width 11 height 11
click at [39, 546] on icon at bounding box center [38, 547] width 11 height 13
click at [37, 547] on icon at bounding box center [38, 547] width 9 height 11
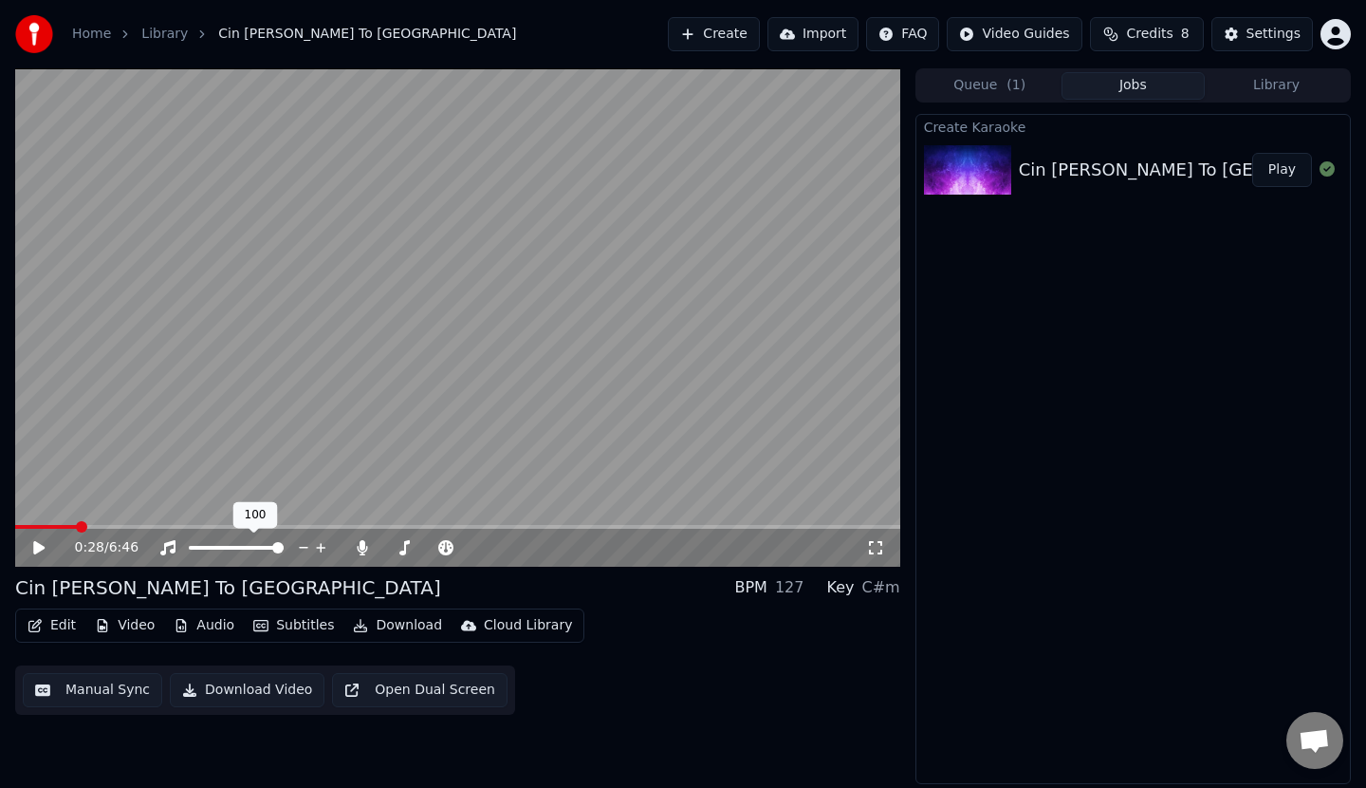
click at [284, 546] on span at bounding box center [277, 547] width 11 height 11
click at [33, 542] on icon at bounding box center [52, 547] width 45 height 15
click at [478, 549] on span at bounding box center [472, 547] width 11 height 11
click at [270, 549] on span at bounding box center [266, 547] width 11 height 11
click at [196, 525] on span at bounding box center [457, 527] width 885 height 4
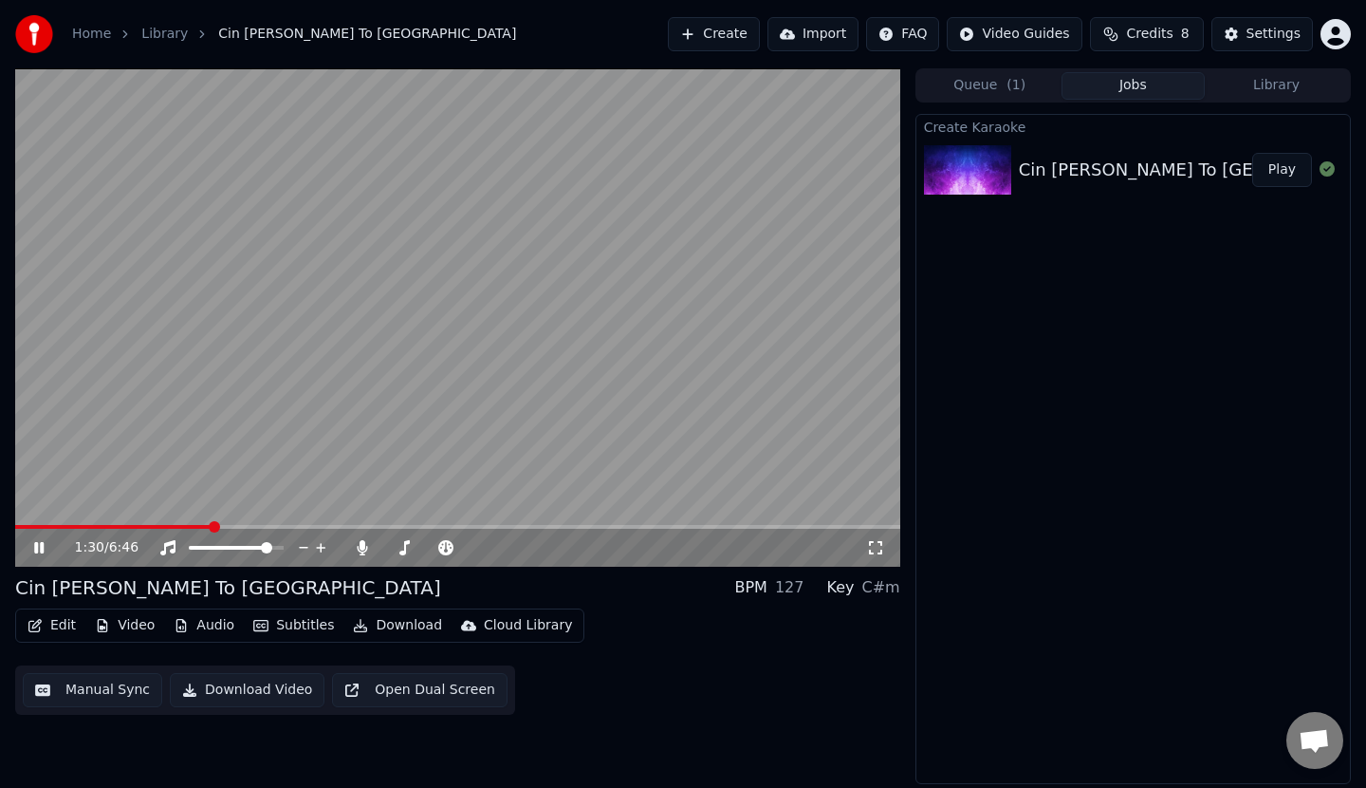
click at [211, 528] on span at bounding box center [457, 527] width 885 height 4
click at [227, 527] on span at bounding box center [221, 526] width 11 height 11
click at [255, 545] on span at bounding box center [252, 547] width 11 height 11
click at [247, 552] on span at bounding box center [244, 547] width 11 height 11
click at [255, 545] on span at bounding box center [252, 547] width 11 height 11
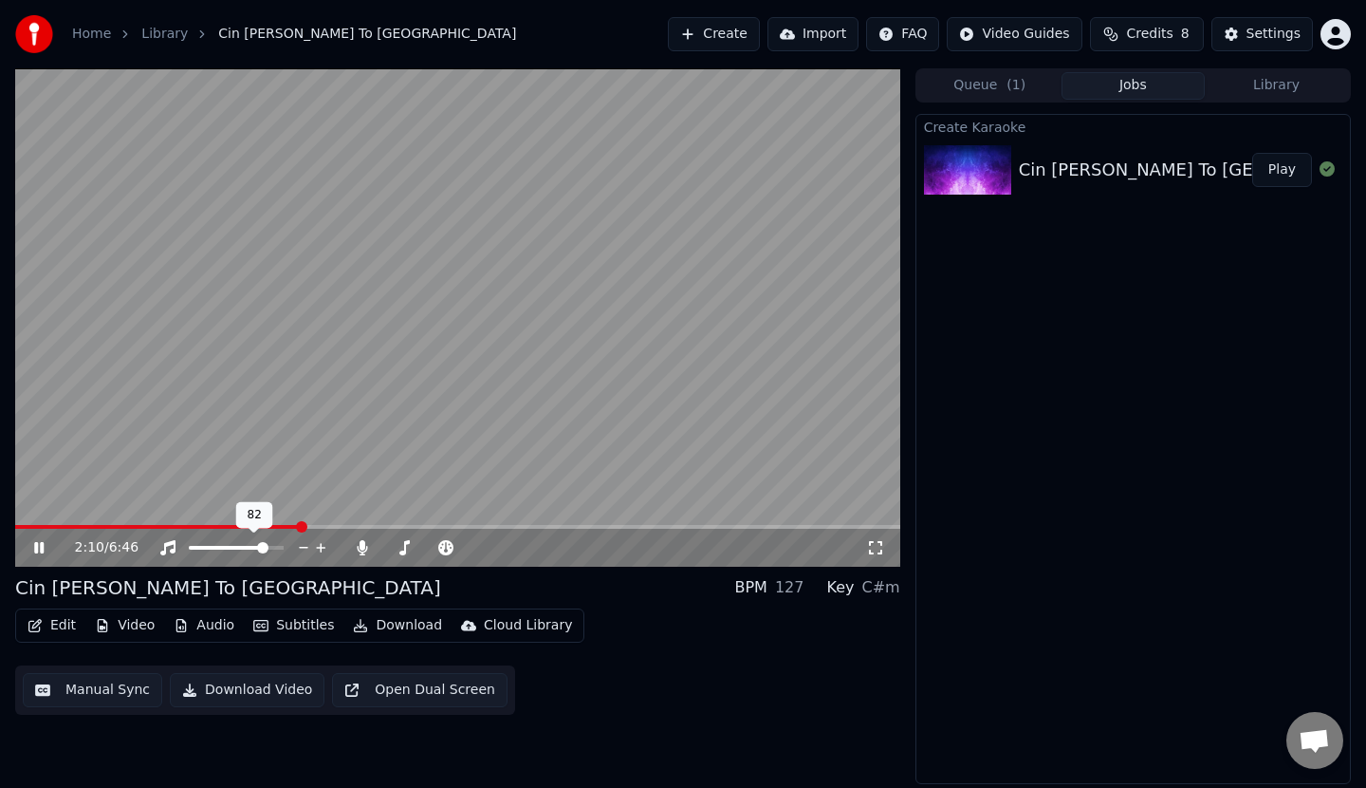
click at [267, 548] on span at bounding box center [262, 547] width 11 height 11
click at [39, 545] on icon at bounding box center [52, 547] width 45 height 15
click at [240, 689] on button "Download Video" at bounding box center [247, 690] width 155 height 34
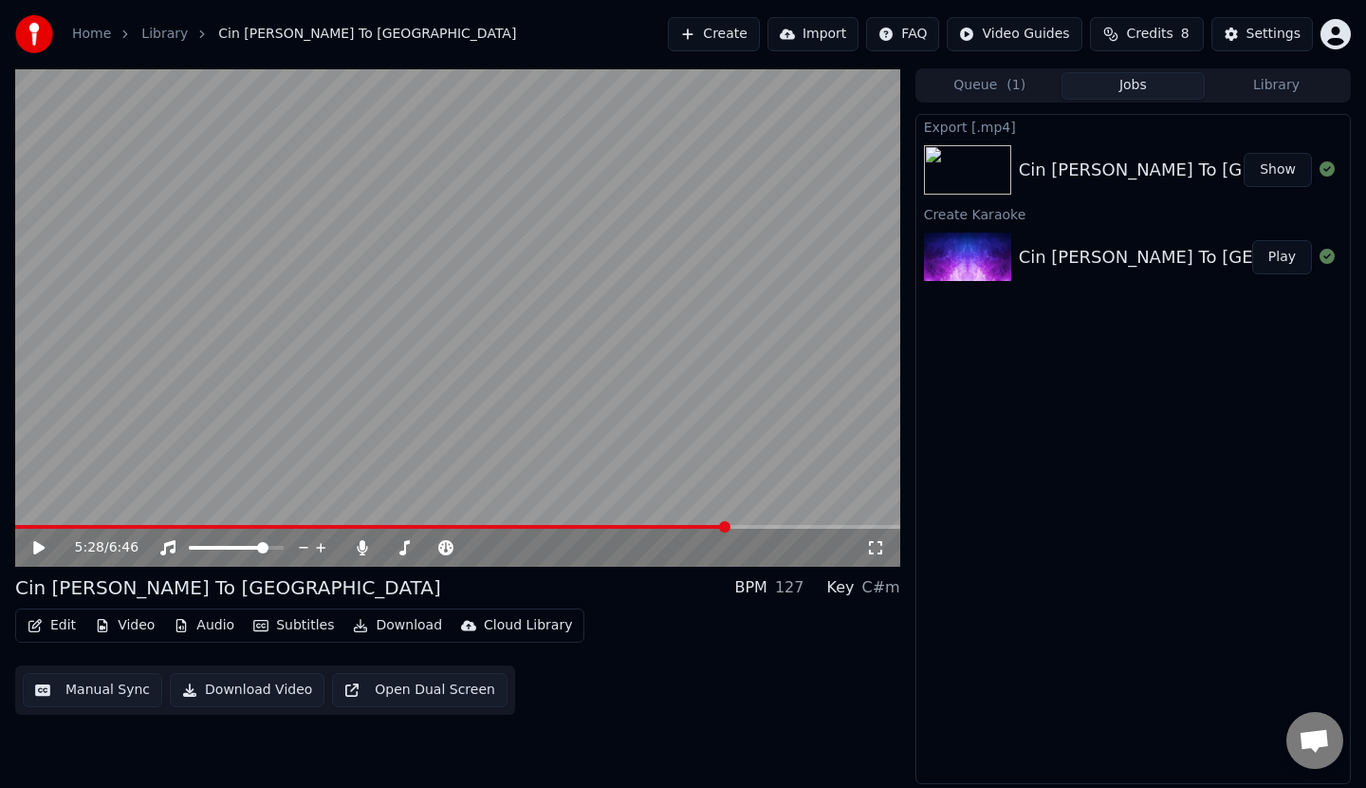
click at [730, 527] on span at bounding box center [457, 527] width 885 height 4
click at [827, 527] on span at bounding box center [457, 527] width 885 height 4
click at [849, 527] on span at bounding box center [457, 527] width 885 height 4
click at [41, 547] on icon at bounding box center [38, 547] width 11 height 13
click at [42, 548] on icon at bounding box center [38, 547] width 9 height 11
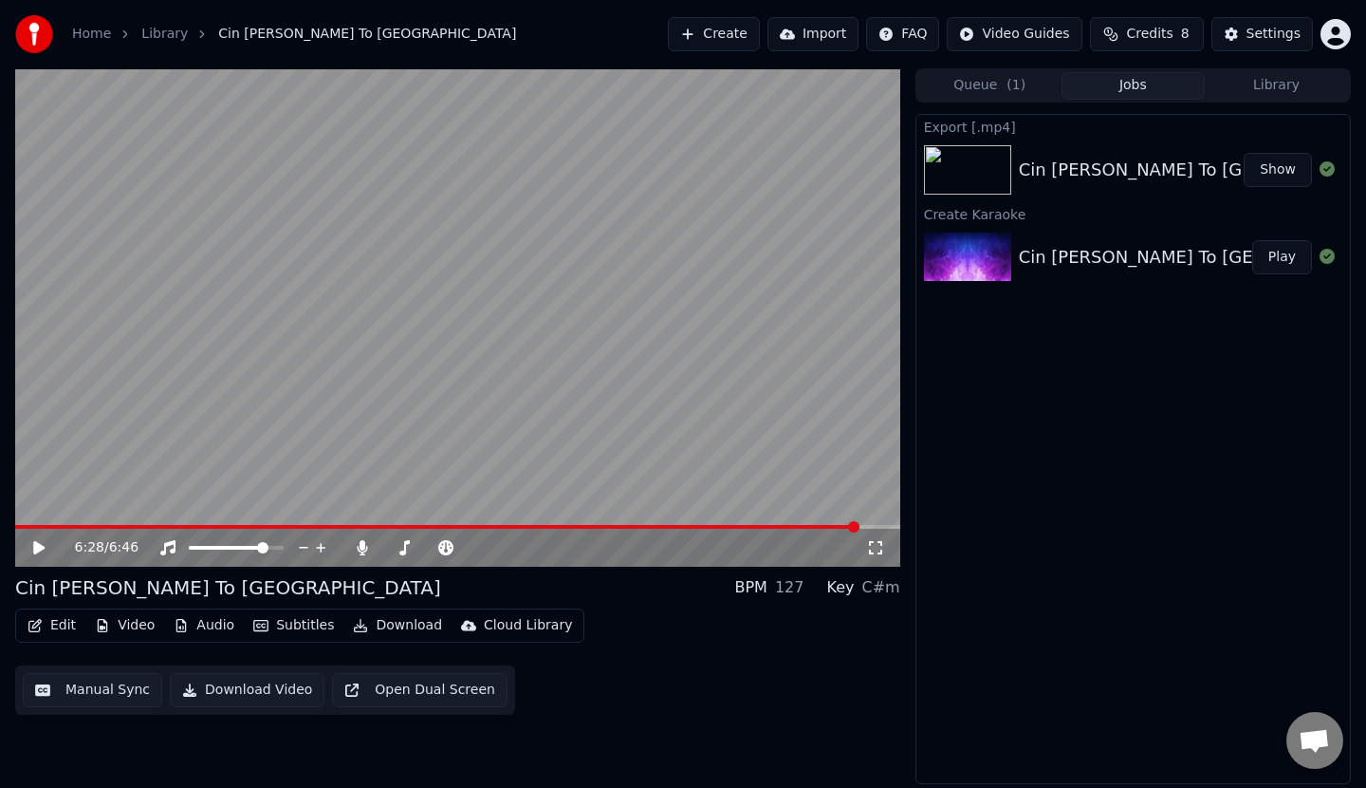
click at [860, 525] on span at bounding box center [457, 527] width 885 height 4
click at [868, 526] on span at bounding box center [457, 527] width 885 height 4
click at [877, 527] on span at bounding box center [457, 527] width 885 height 4
click at [881, 527] on span at bounding box center [457, 527] width 885 height 4
click at [887, 528] on span at bounding box center [457, 527] width 885 height 4
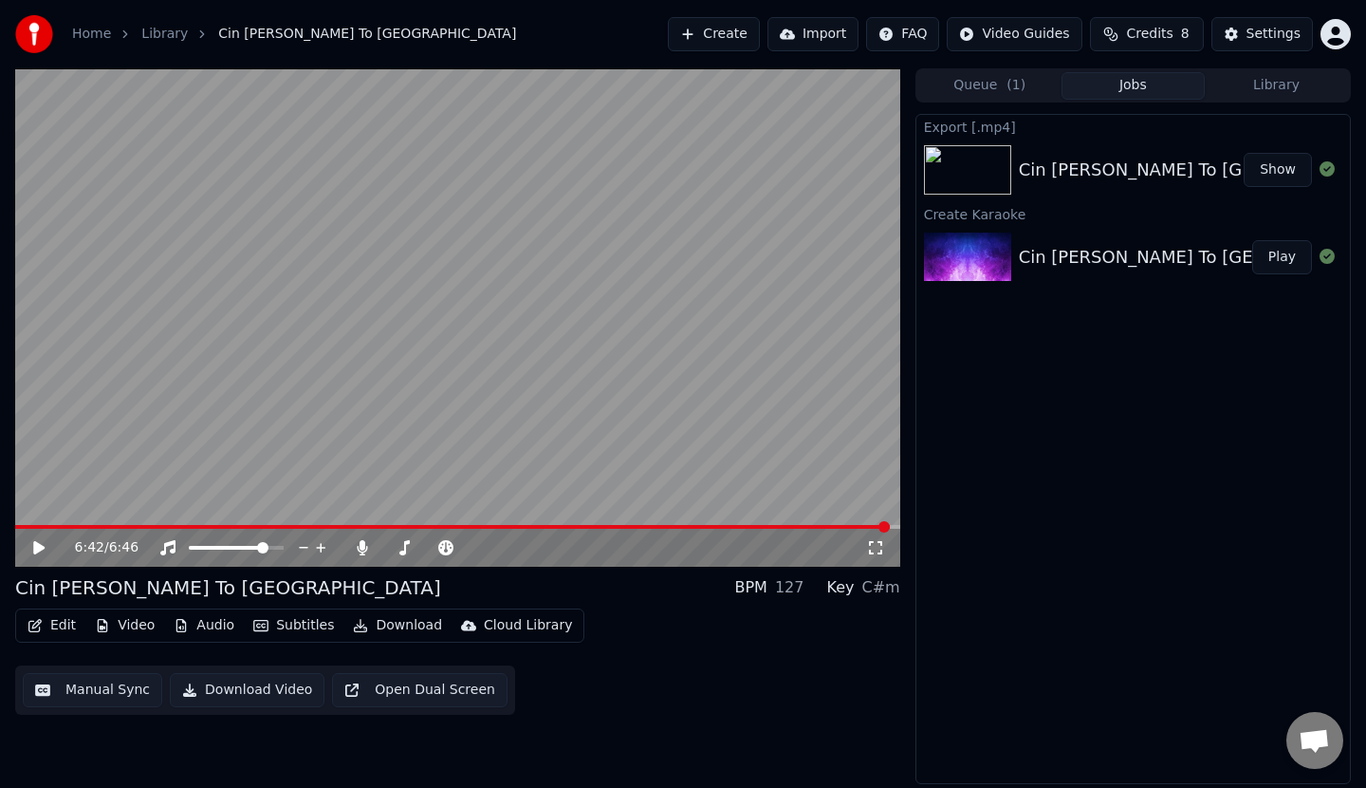
click at [889, 528] on span at bounding box center [457, 527] width 885 height 4
click at [892, 528] on span at bounding box center [457, 527] width 885 height 4
click at [895, 528] on span at bounding box center [457, 527] width 885 height 4
click at [896, 528] on span at bounding box center [457, 527] width 885 height 4
click at [897, 529] on div "6:45 / 6:46" at bounding box center [457, 548] width 885 height 38
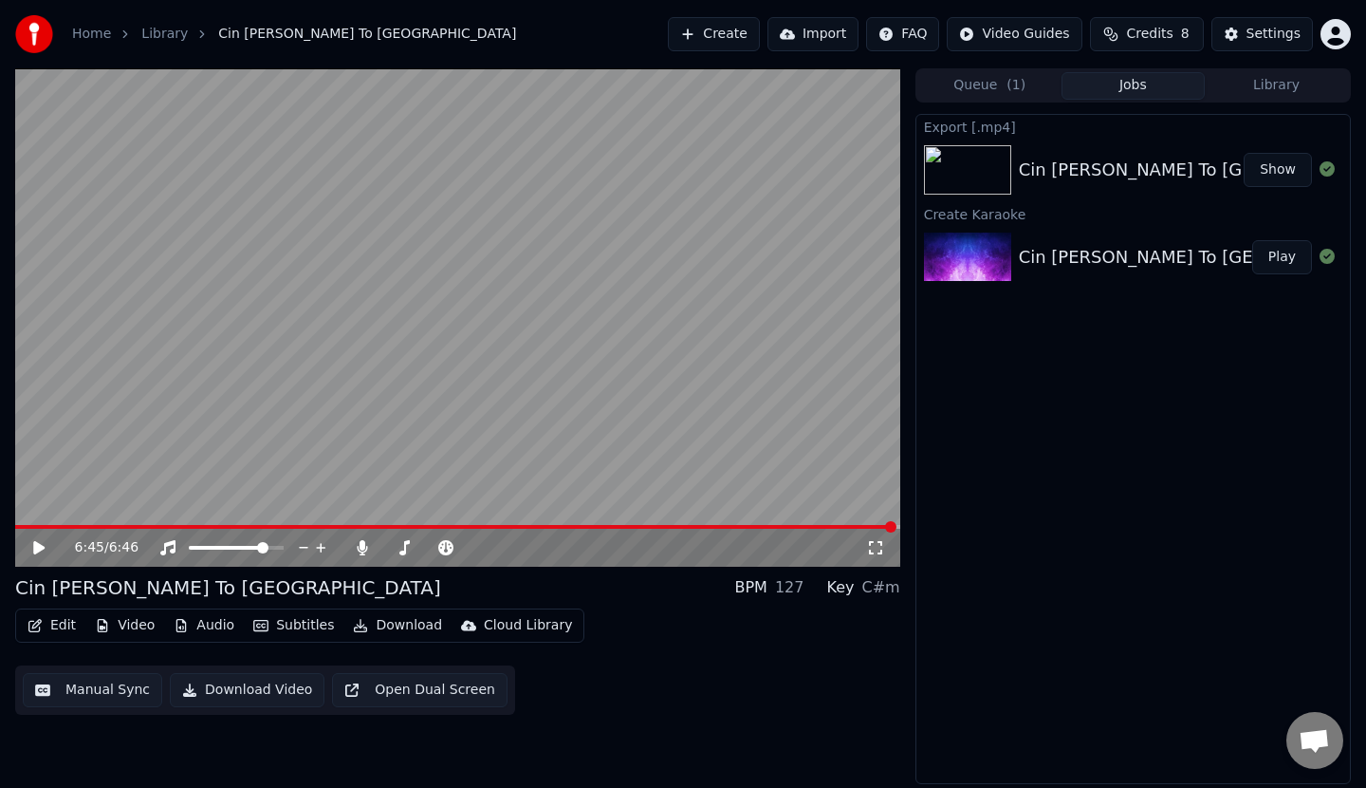
click at [1282, 171] on button "Show" at bounding box center [1278, 170] width 68 height 34
click at [386, 624] on button "Download" at bounding box center [397, 625] width 104 height 27
click at [1060, 487] on div "Export [.mp4] Cin Cuen To Nes Show Create Karaoke Cin Cuen To Nes Play" at bounding box center [1134, 449] width 436 height 670
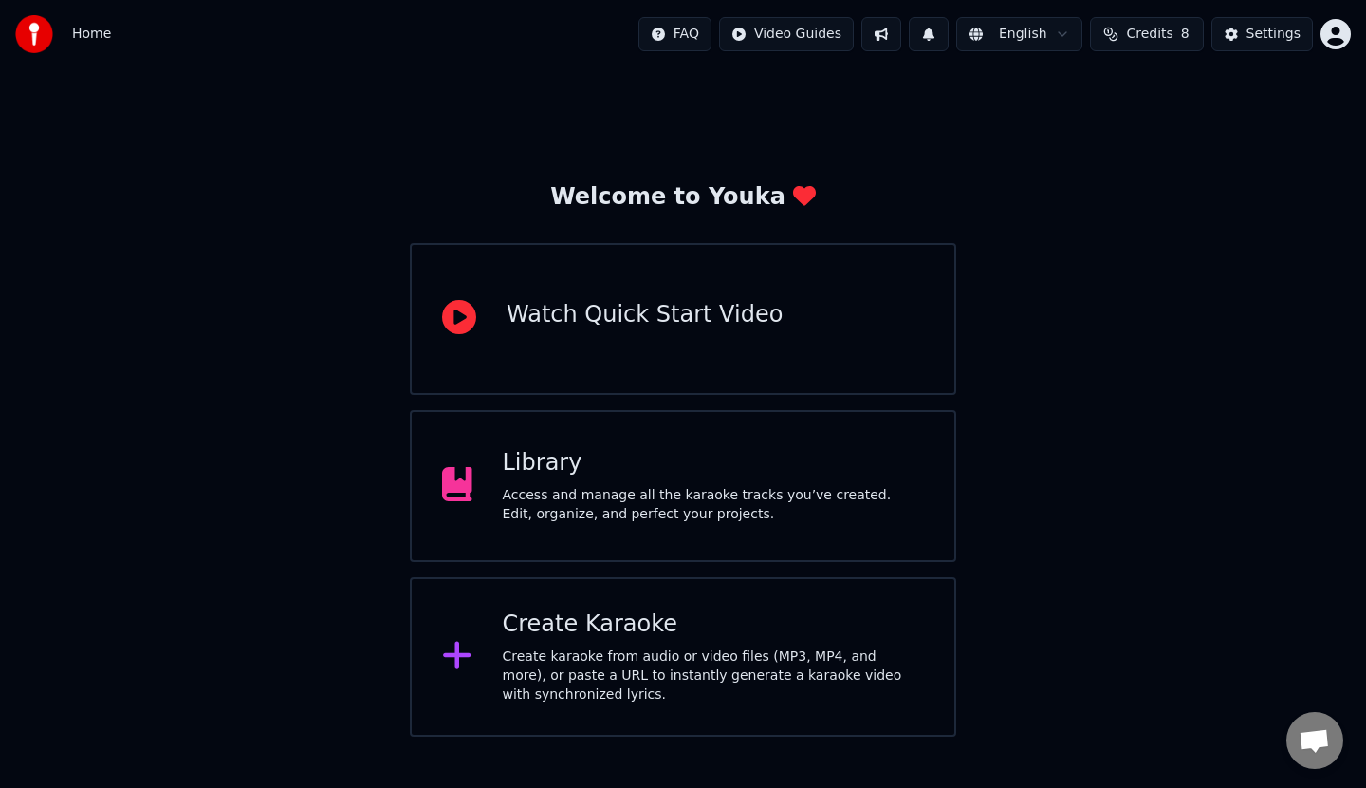
click at [644, 502] on div "Access and manage all the karaoke tracks you’ve created. Edit, organize, and pe…" at bounding box center [714, 505] width 422 height 38
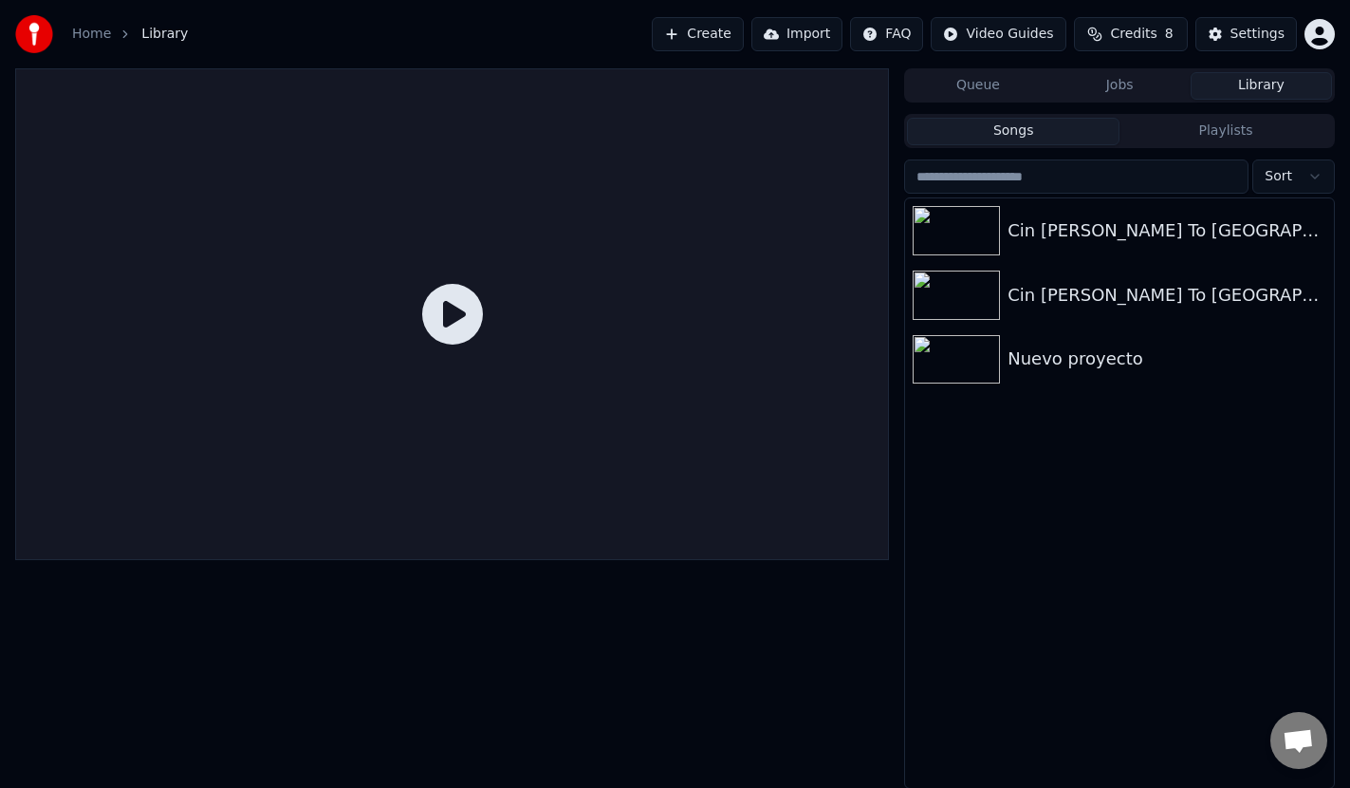
click at [1328, 25] on html "Home Library Create Import FAQ Video Guides Credits 8 Settings Queue Jobs Libra…" at bounding box center [675, 394] width 1350 height 788
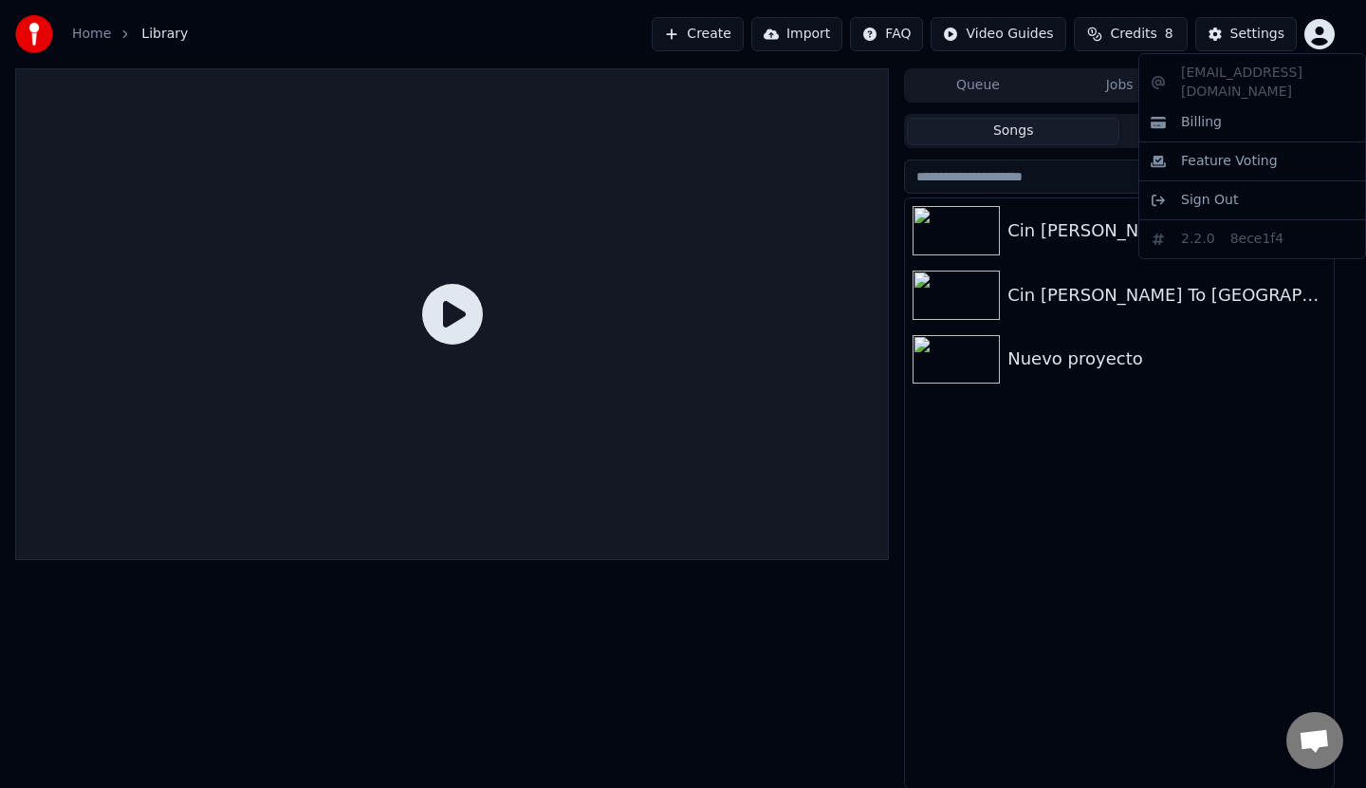
click at [1172, 465] on html "Home Library Create Import FAQ Video Guides Credits 8 Settings Queue Jobs Libra…" at bounding box center [683, 394] width 1366 height 788
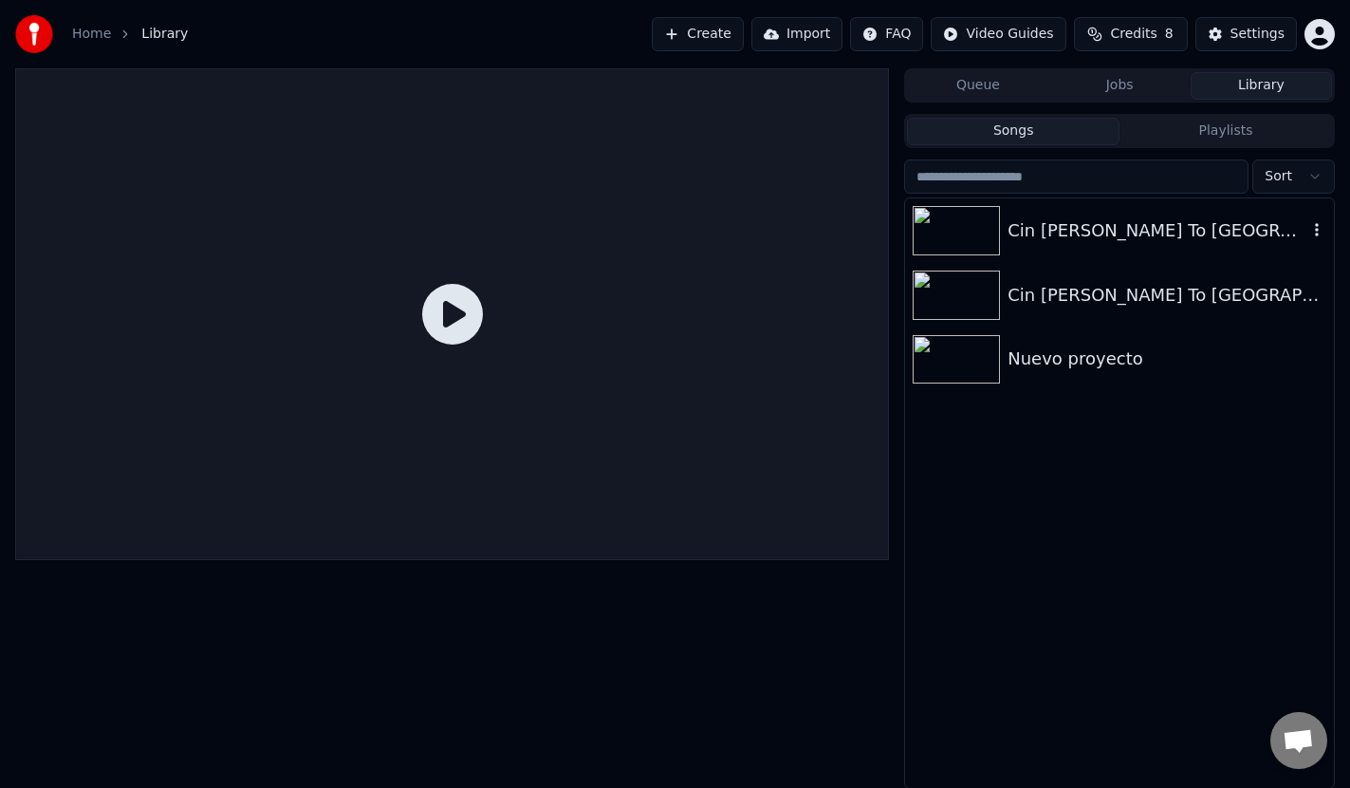
click at [1077, 235] on div "Cin [PERSON_NAME] To [GEOGRAPHIC_DATA]" at bounding box center [1158, 230] width 300 height 27
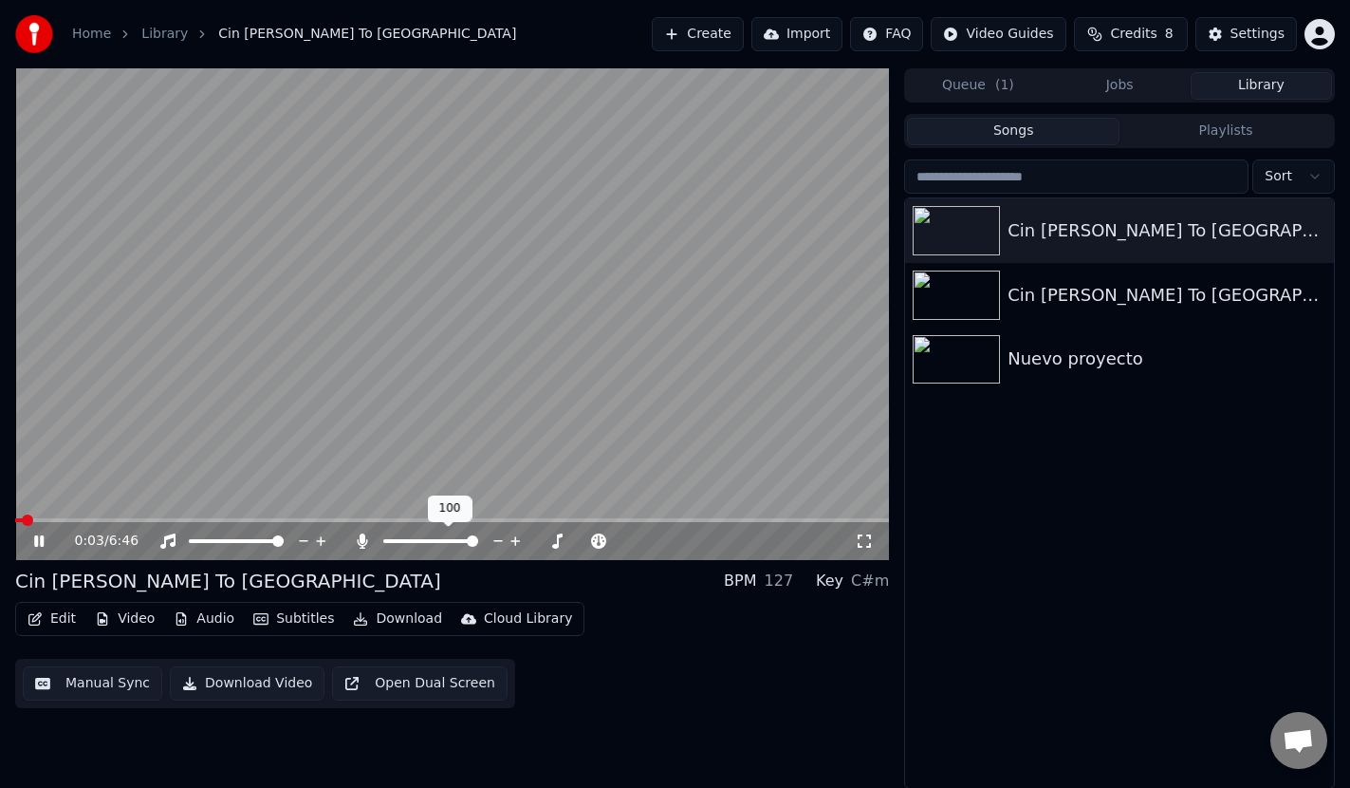
click at [478, 545] on span at bounding box center [472, 540] width 11 height 11
click at [1115, 298] on div "Cin [PERSON_NAME] To [GEOGRAPHIC_DATA]" at bounding box center [1158, 295] width 300 height 27
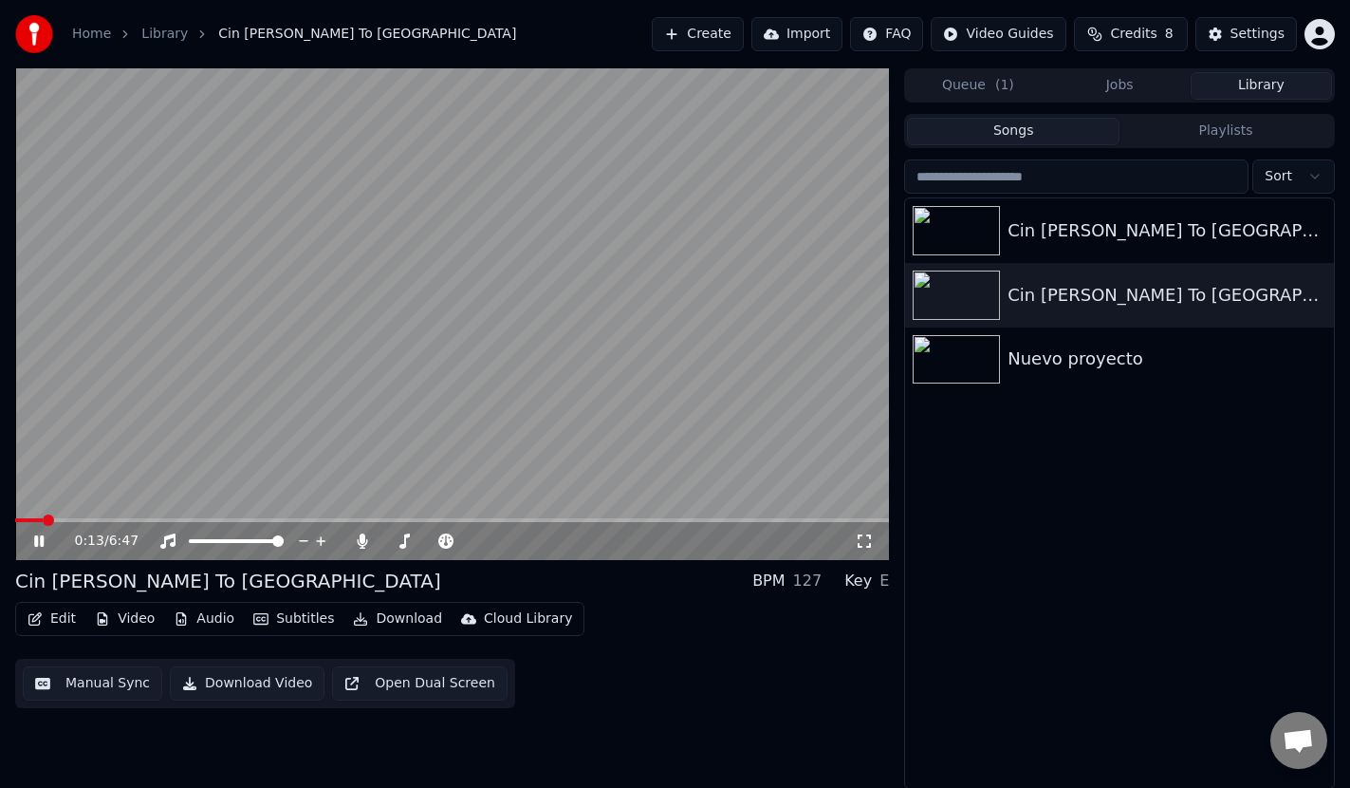
click at [54, 522] on span at bounding box center [48, 519] width 11 height 11
click at [38, 541] on icon at bounding box center [52, 540] width 45 height 15
click at [1072, 230] on div "Cin [PERSON_NAME] To [GEOGRAPHIC_DATA]" at bounding box center [1158, 230] width 300 height 27
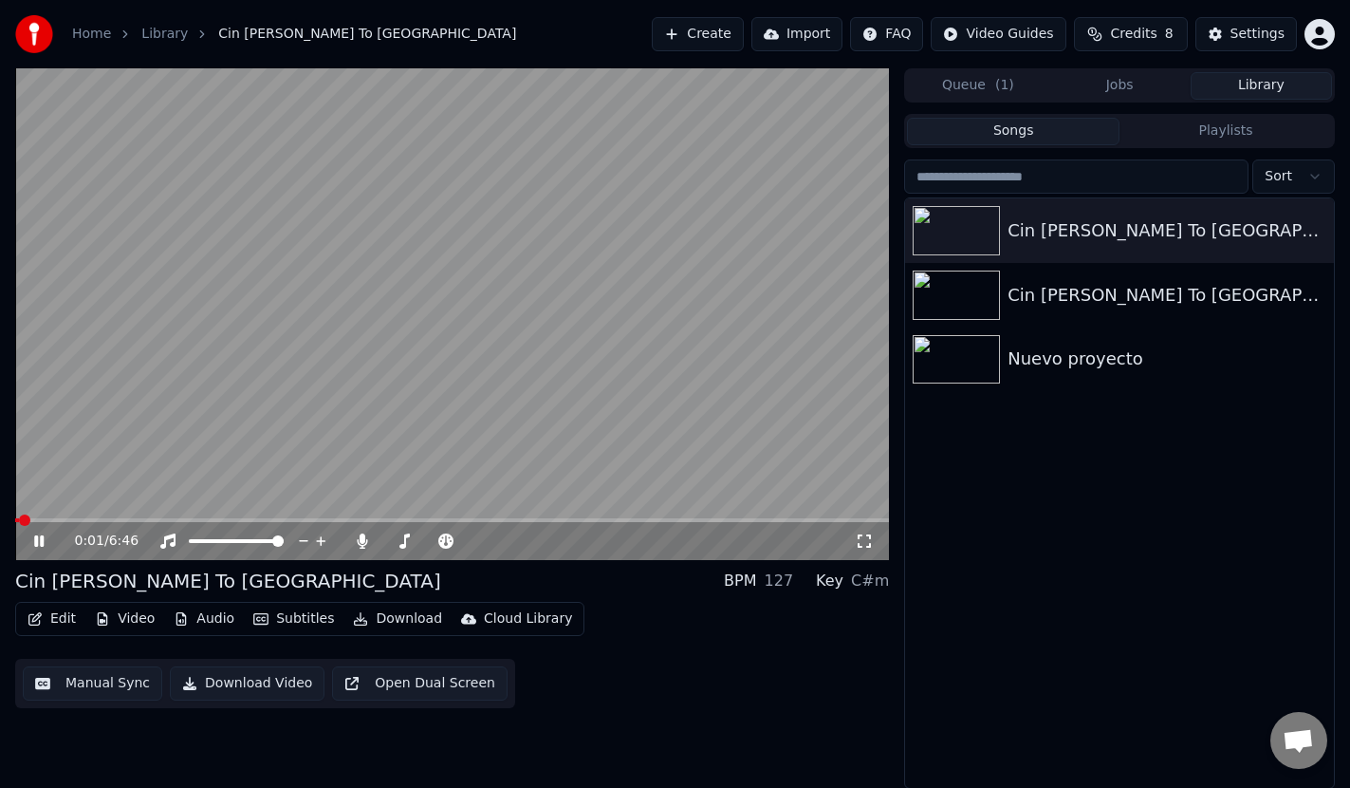
click at [95, 520] on span at bounding box center [452, 520] width 874 height 4
click at [34, 540] on icon at bounding box center [52, 540] width 45 height 15
click at [1178, 296] on div "Cin [PERSON_NAME] To [GEOGRAPHIC_DATA]" at bounding box center [1158, 295] width 300 height 27
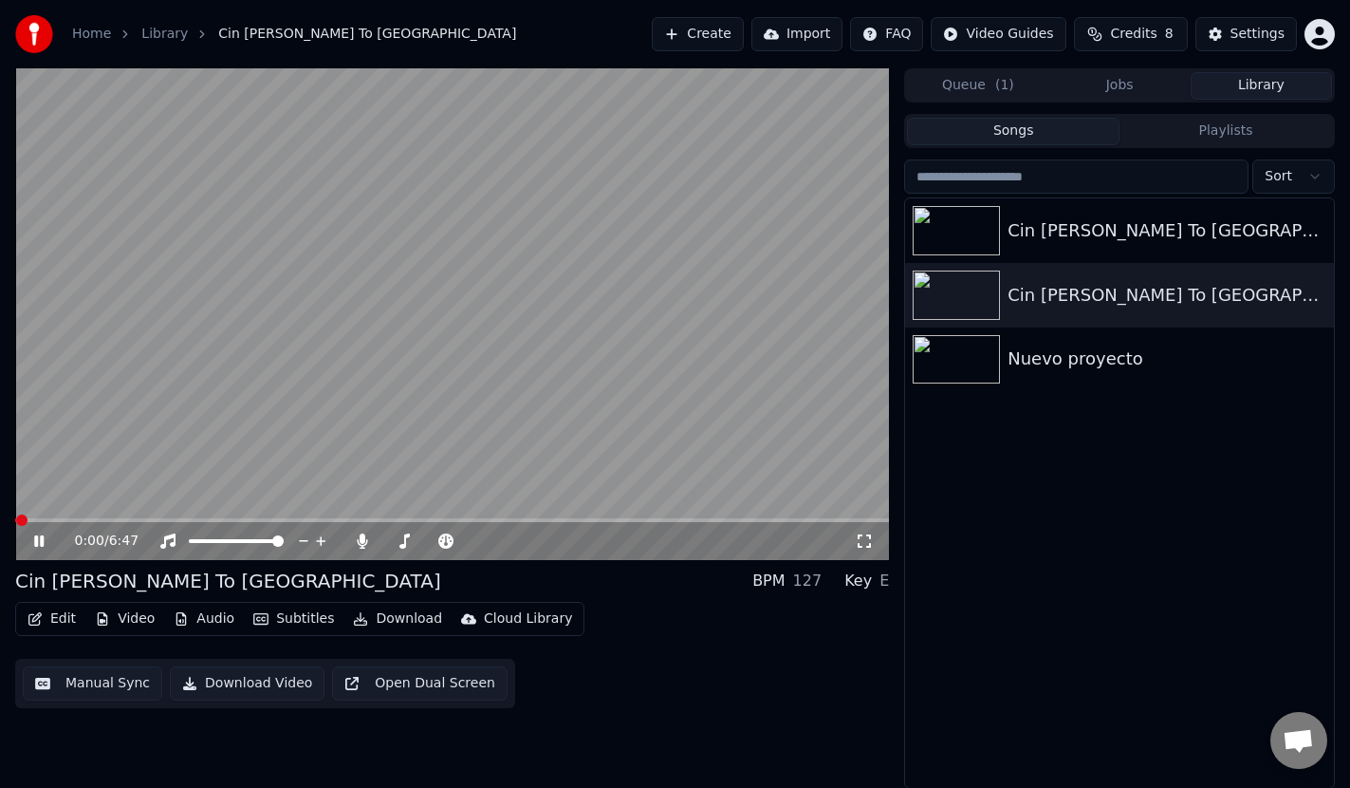
click at [138, 519] on span at bounding box center [452, 520] width 874 height 4
click at [42, 540] on icon at bounding box center [38, 540] width 9 height 11
click at [1317, 292] on icon "button" at bounding box center [1317, 294] width 19 height 15
click at [1049, 294] on div "Cin [PERSON_NAME] To [GEOGRAPHIC_DATA]" at bounding box center [1158, 295] width 300 height 27
click at [1318, 294] on icon "button" at bounding box center [1317, 294] width 4 height 13
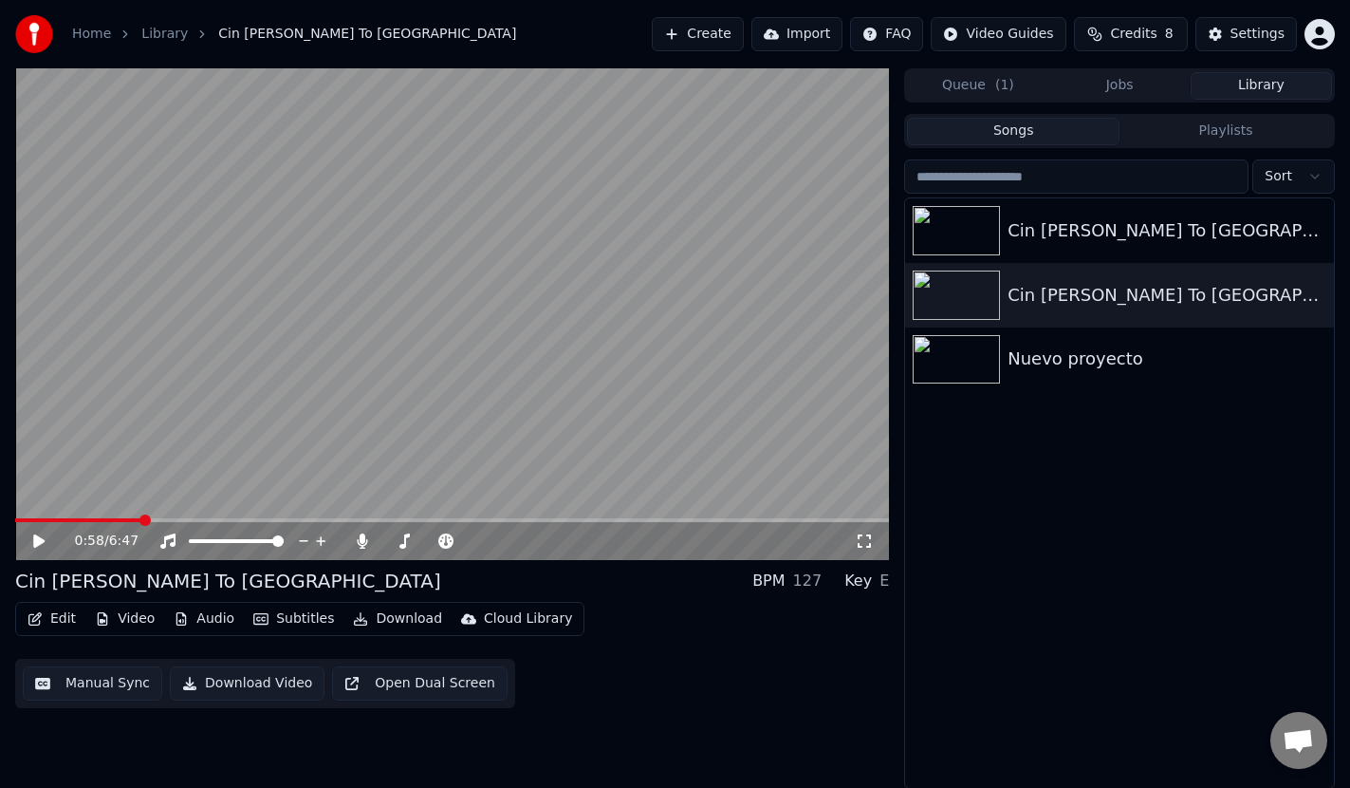
click at [152, 576] on div "Cin [PERSON_NAME] To [GEOGRAPHIC_DATA]" at bounding box center [228, 580] width 426 height 27
click at [131, 584] on div "Cin [PERSON_NAME] To [GEOGRAPHIC_DATA]" at bounding box center [228, 580] width 426 height 27
click at [63, 616] on button "Edit" at bounding box center [52, 618] width 64 height 27
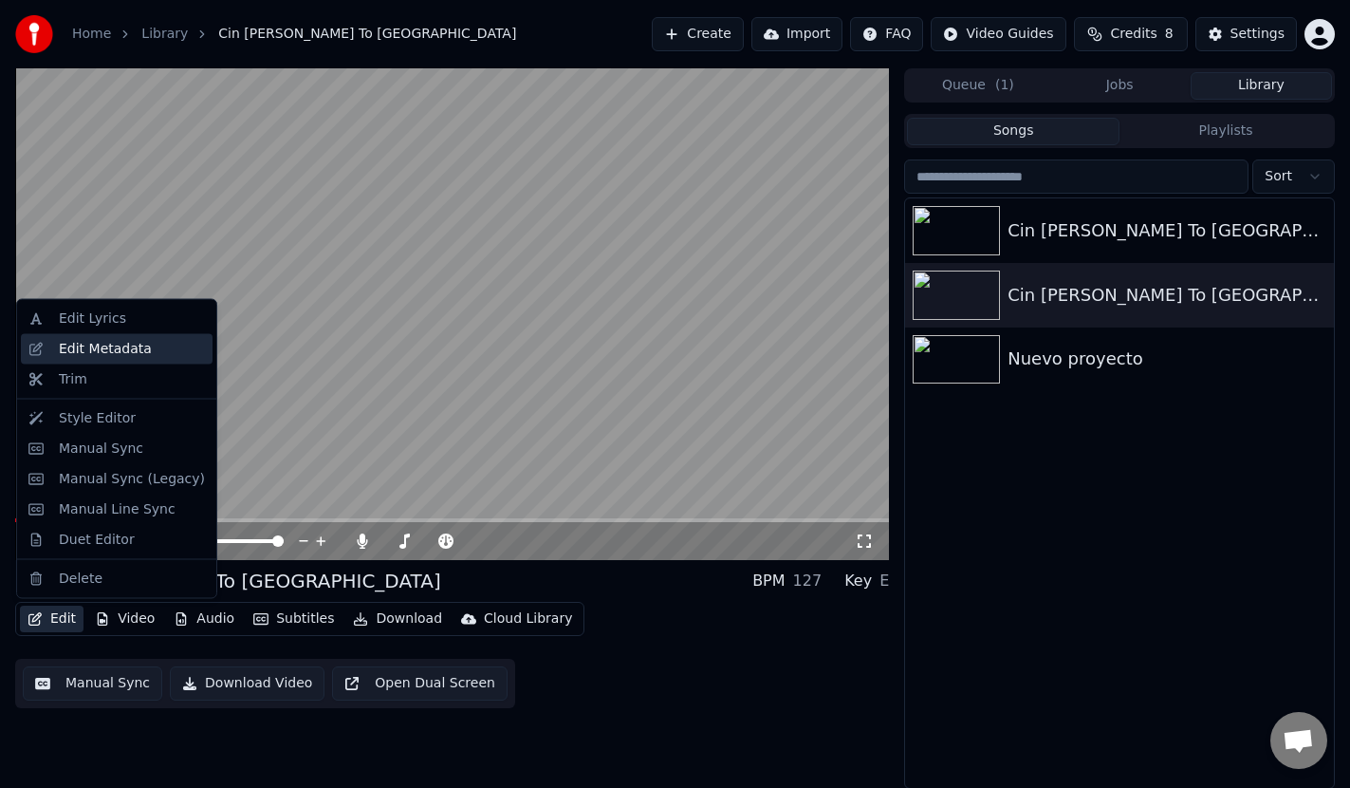
click at [119, 344] on div "Edit Metadata" at bounding box center [105, 348] width 93 height 19
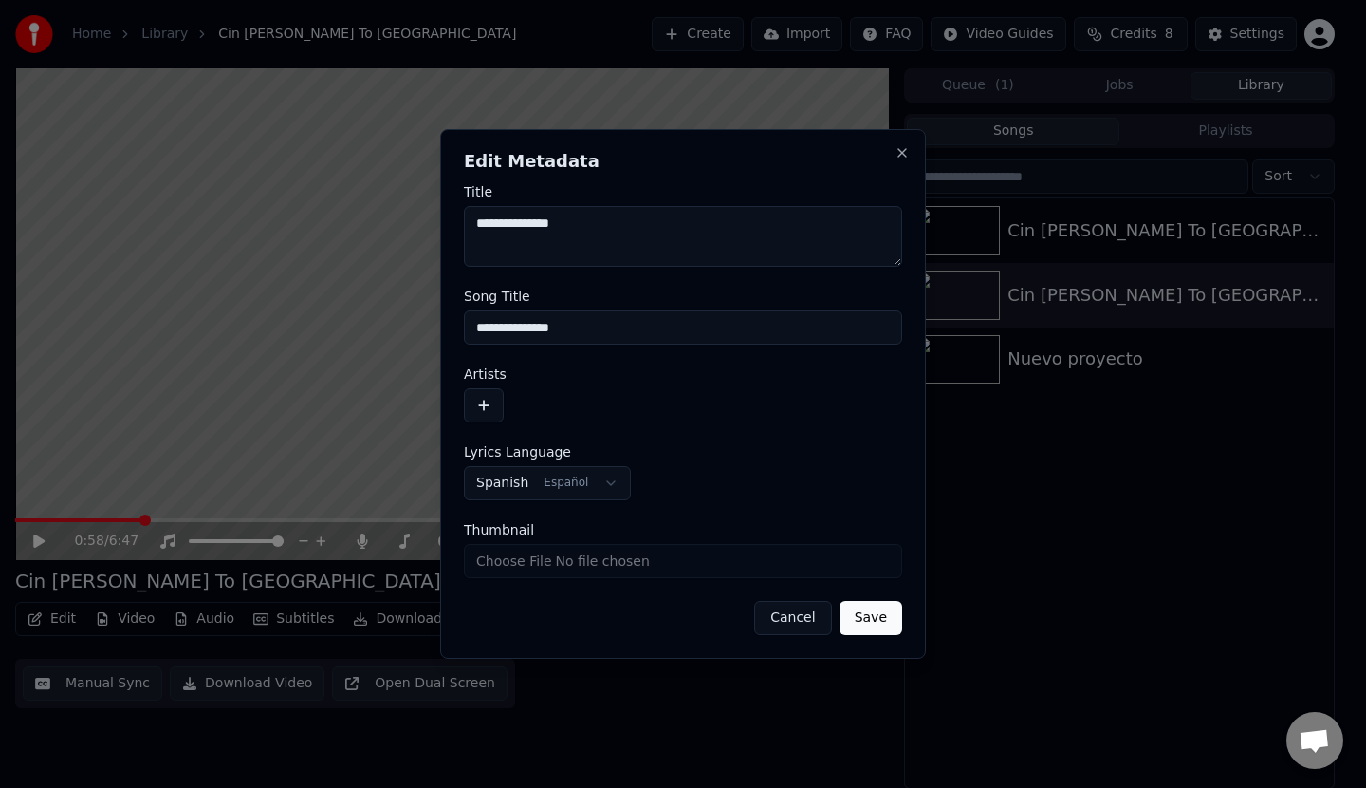
click at [593, 221] on textarea "**********" at bounding box center [683, 236] width 438 height 61
type textarea "**********"
click at [891, 628] on button "Save" at bounding box center [871, 618] width 63 height 34
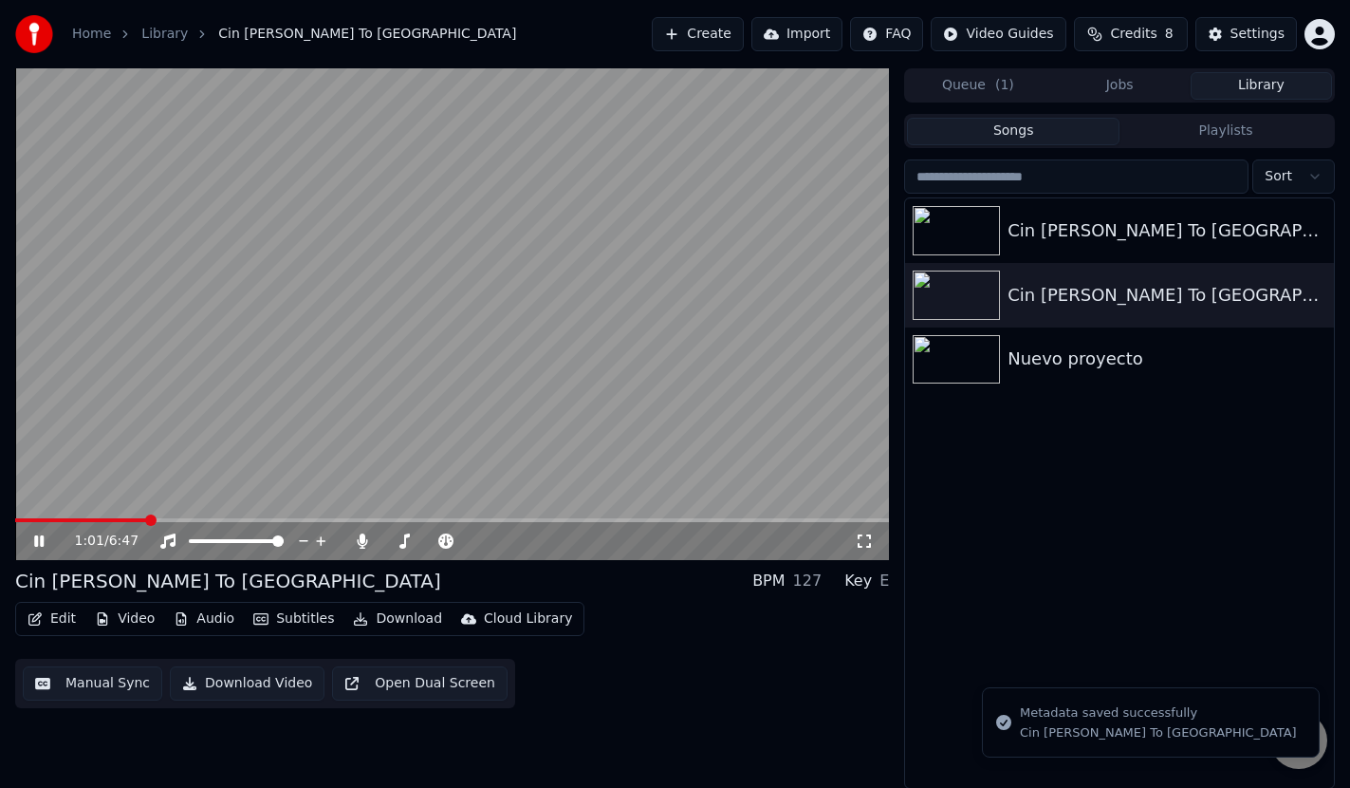
click at [37, 537] on icon at bounding box center [38, 540] width 9 height 11
click at [1158, 227] on div "Cin [PERSON_NAME] To [GEOGRAPHIC_DATA]" at bounding box center [1158, 230] width 300 height 27
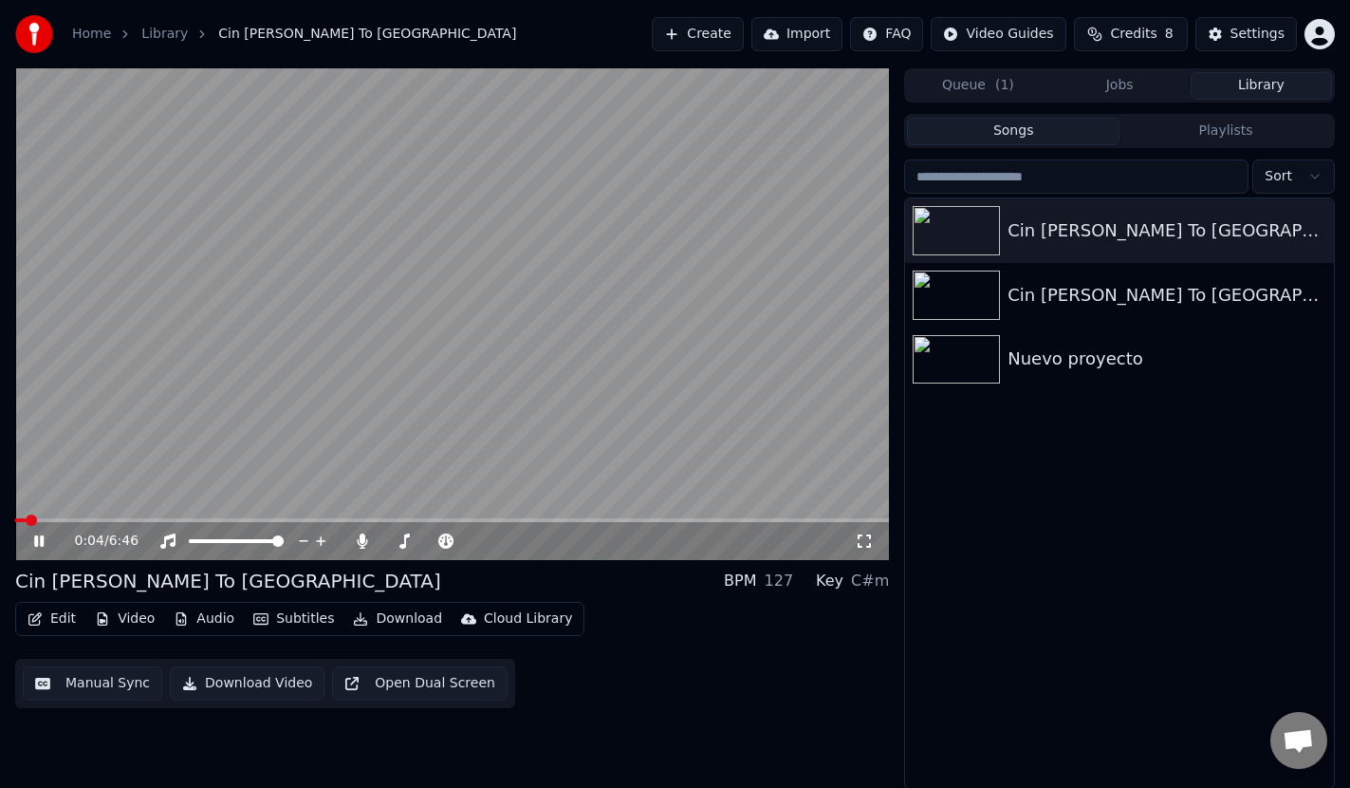
click at [86, 520] on span at bounding box center [452, 520] width 874 height 4
click at [495, 516] on video at bounding box center [452, 314] width 874 height 492
click at [494, 522] on span at bounding box center [452, 520] width 874 height 4
click at [33, 538] on icon at bounding box center [52, 540] width 45 height 15
click at [510, 519] on span at bounding box center [452, 520] width 874 height 4
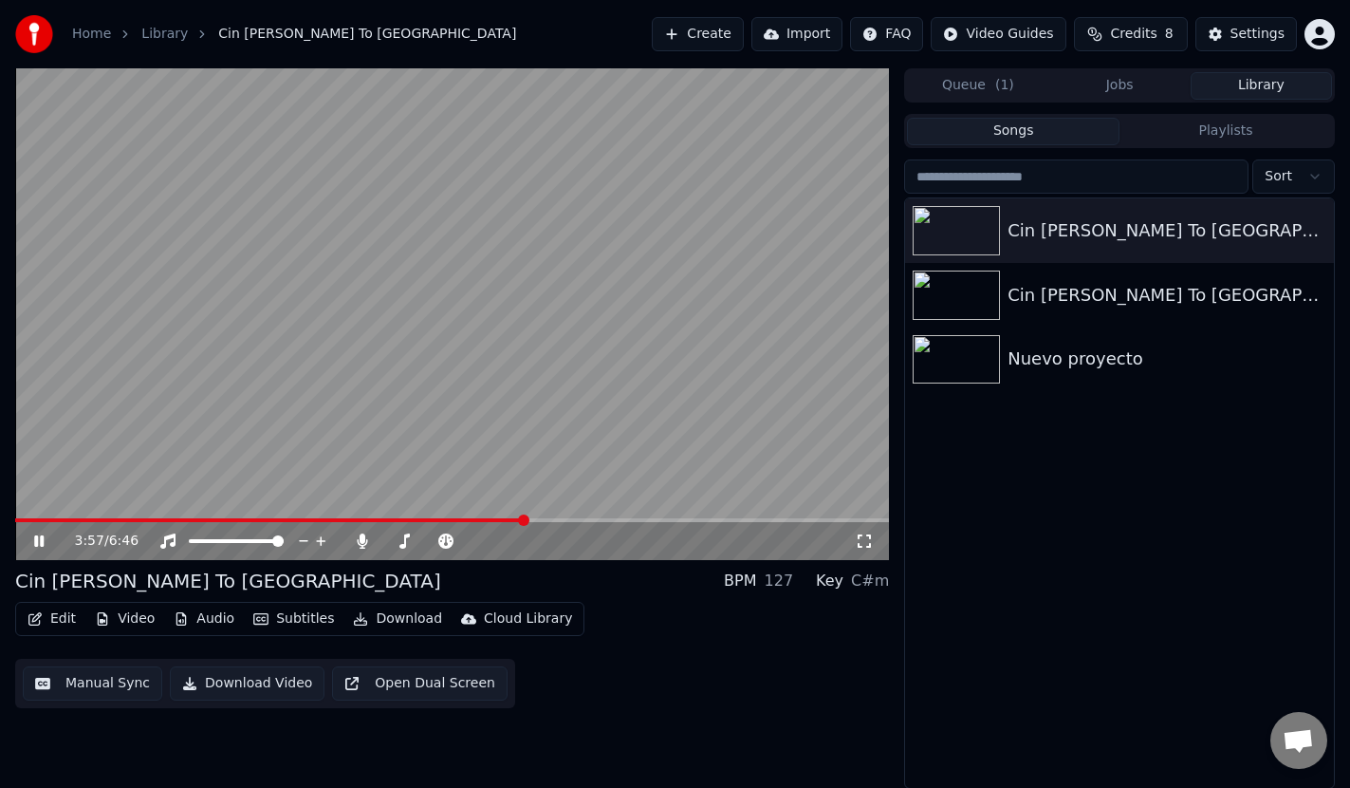
click at [524, 521] on span at bounding box center [452, 520] width 874 height 4
click at [543, 521] on span at bounding box center [452, 520] width 874 height 4
click at [558, 520] on span at bounding box center [452, 520] width 874 height 4
click at [35, 539] on icon at bounding box center [38, 540] width 9 height 11
click at [81, 521] on span at bounding box center [294, 520] width 558 height 4
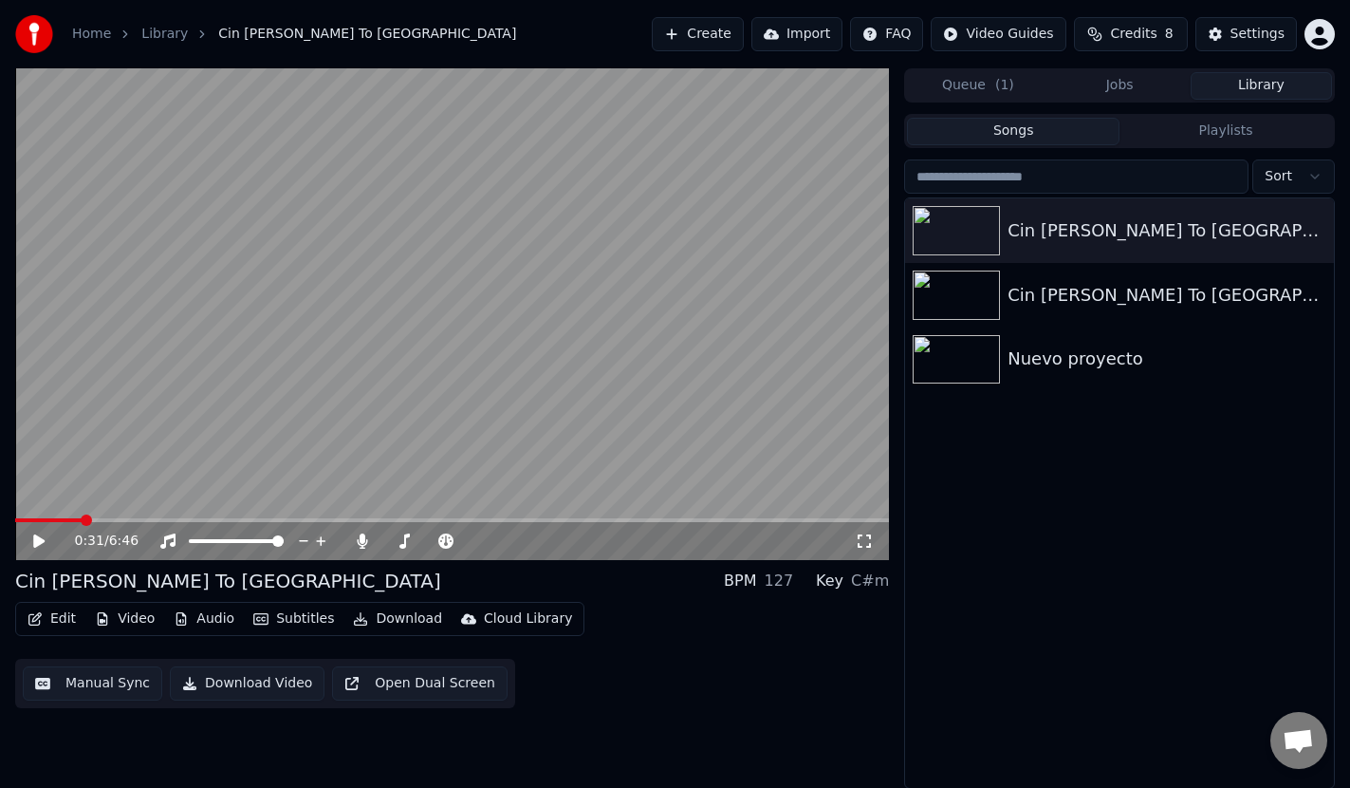
click at [35, 539] on icon at bounding box center [38, 540] width 11 height 13
click at [35, 539] on icon at bounding box center [38, 540] width 9 height 11
click at [356, 519] on span at bounding box center [452, 520] width 874 height 4
click at [478, 520] on span at bounding box center [452, 520] width 874 height 4
click at [43, 544] on icon at bounding box center [52, 540] width 45 height 15
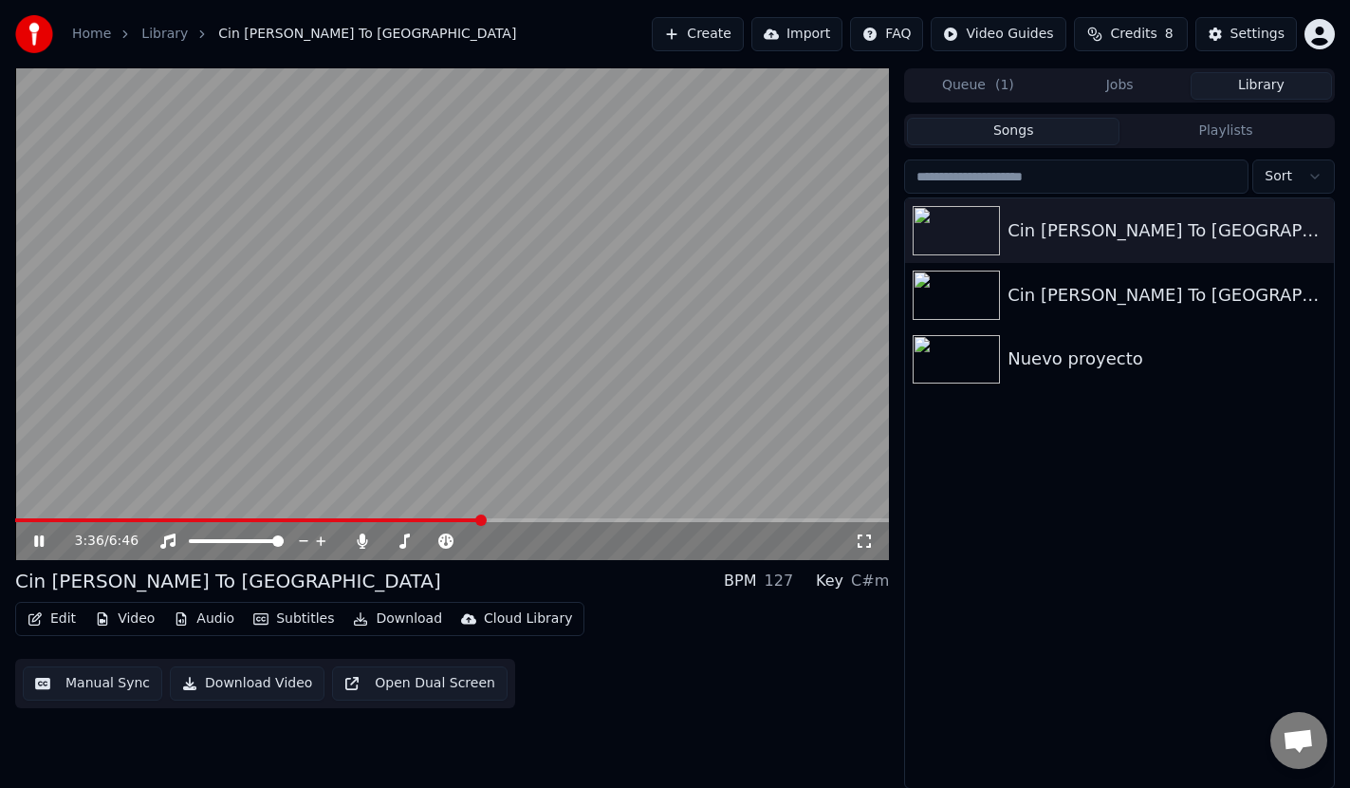
click at [495, 519] on span at bounding box center [452, 520] width 874 height 4
click at [511, 519] on span at bounding box center [452, 520] width 874 height 4
click at [522, 520] on span at bounding box center [452, 520] width 874 height 4
click at [511, 520] on span at bounding box center [263, 520] width 496 height 4
click at [538, 521] on span at bounding box center [452, 520] width 874 height 4
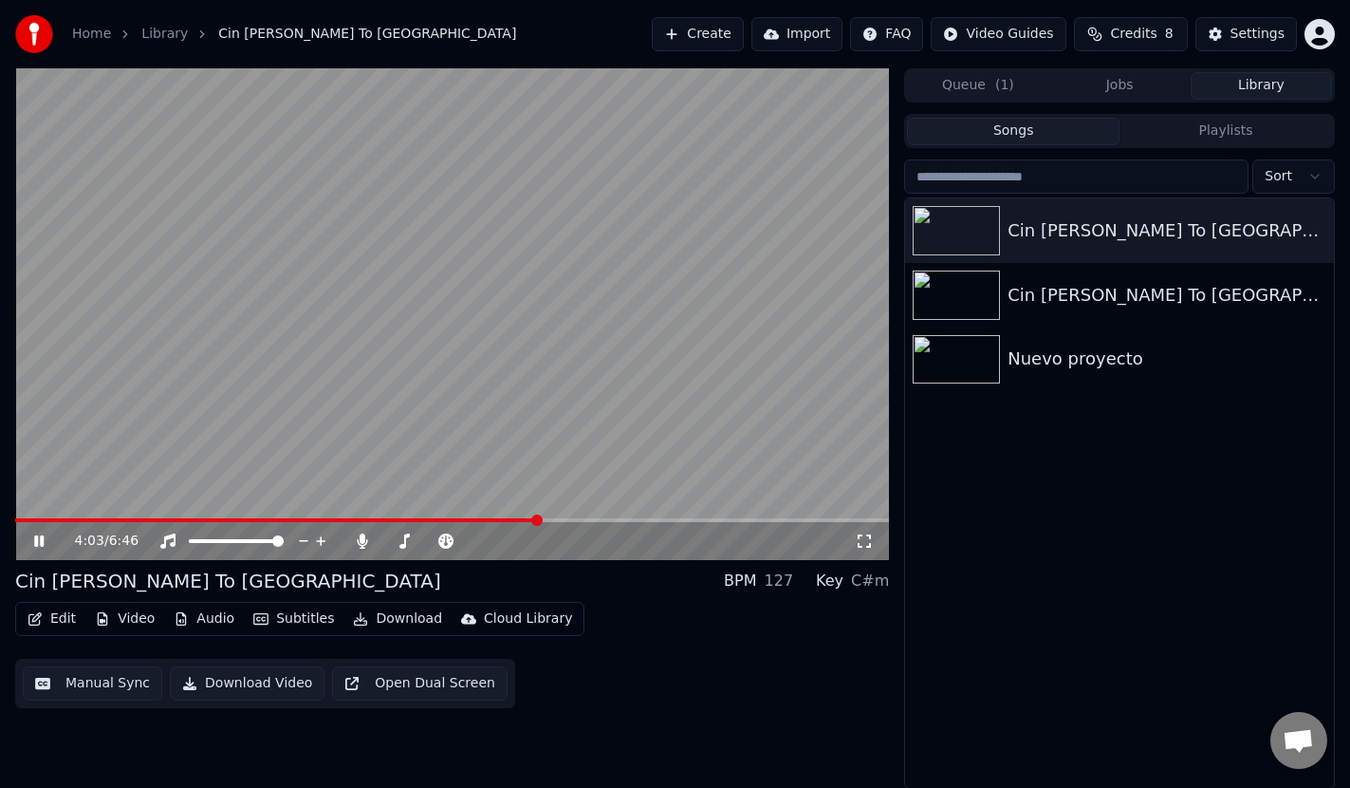
click at [551, 519] on span at bounding box center [452, 520] width 874 height 4
click at [570, 520] on span at bounding box center [452, 520] width 874 height 4
click at [39, 538] on icon at bounding box center [52, 540] width 45 height 15
click at [286, 616] on button "Subtitles" at bounding box center [294, 618] width 96 height 27
click at [56, 619] on button "Edit" at bounding box center [52, 618] width 64 height 27
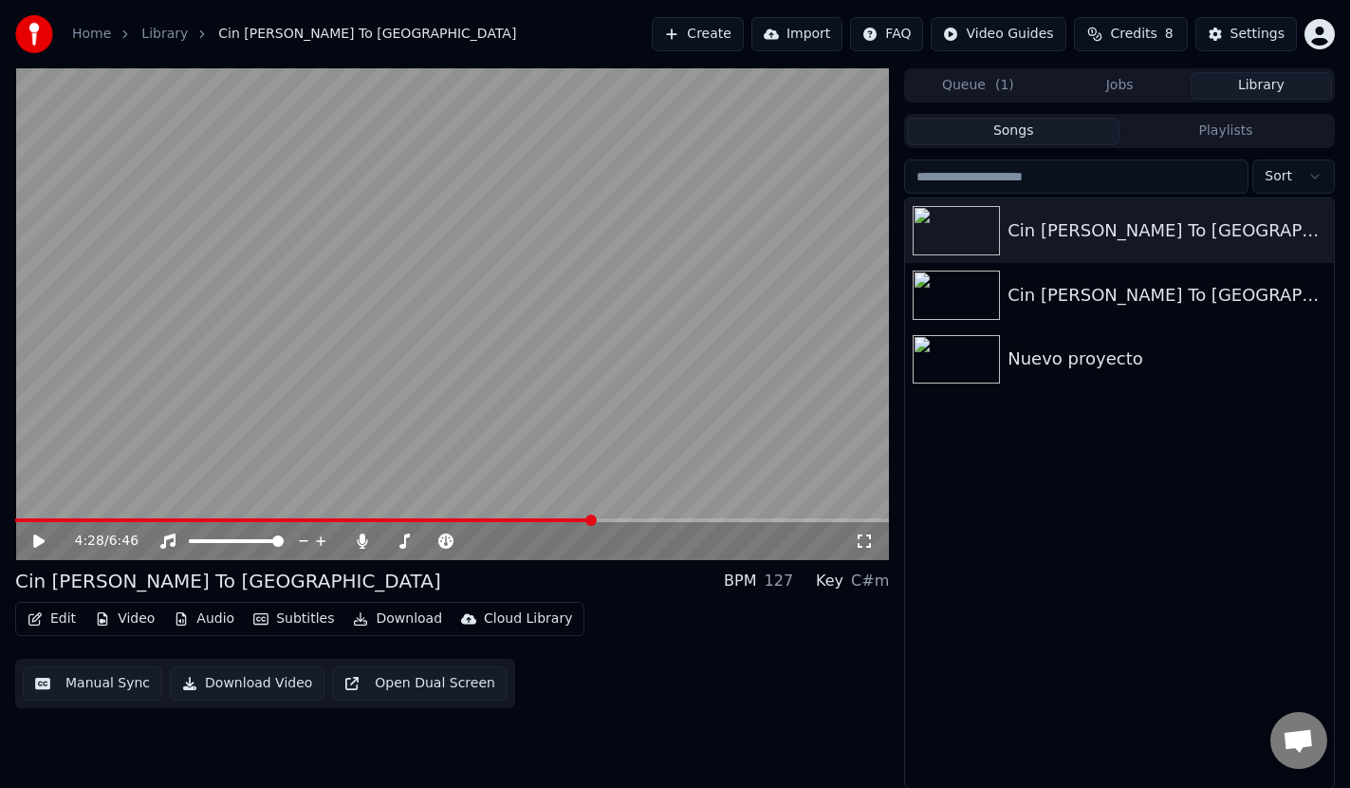
click at [57, 619] on button "Edit" at bounding box center [52, 618] width 64 height 27
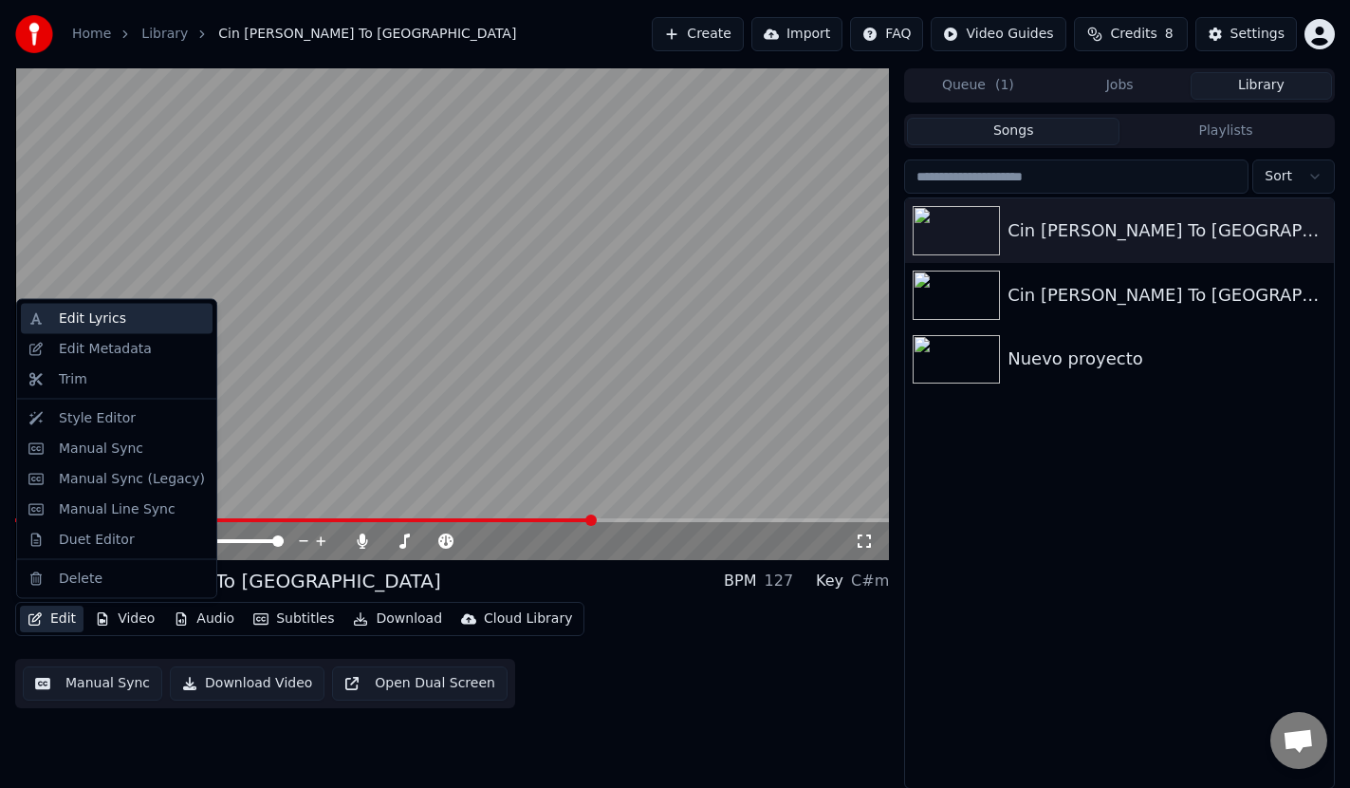
click at [113, 321] on div "Edit Lyrics" at bounding box center [92, 318] width 67 height 19
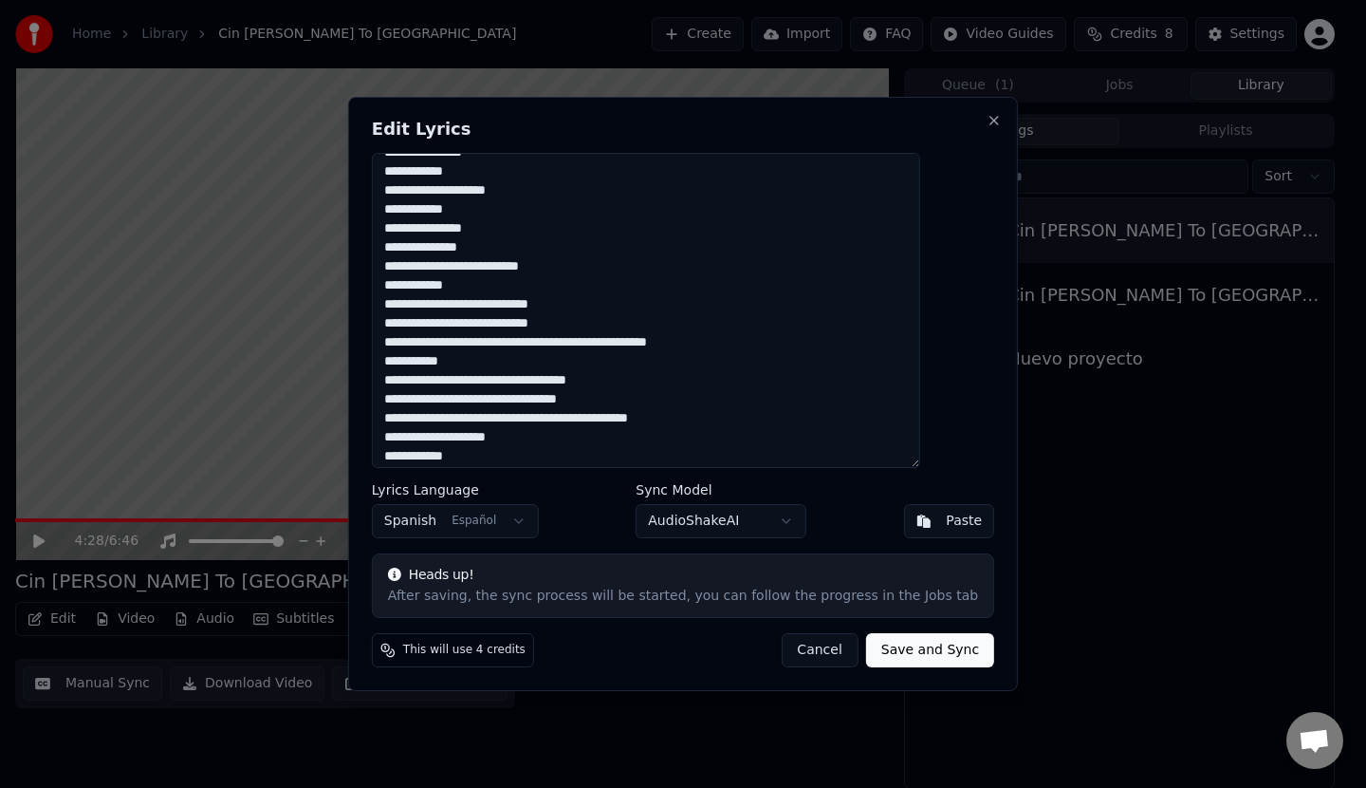
scroll to position [1139, 0]
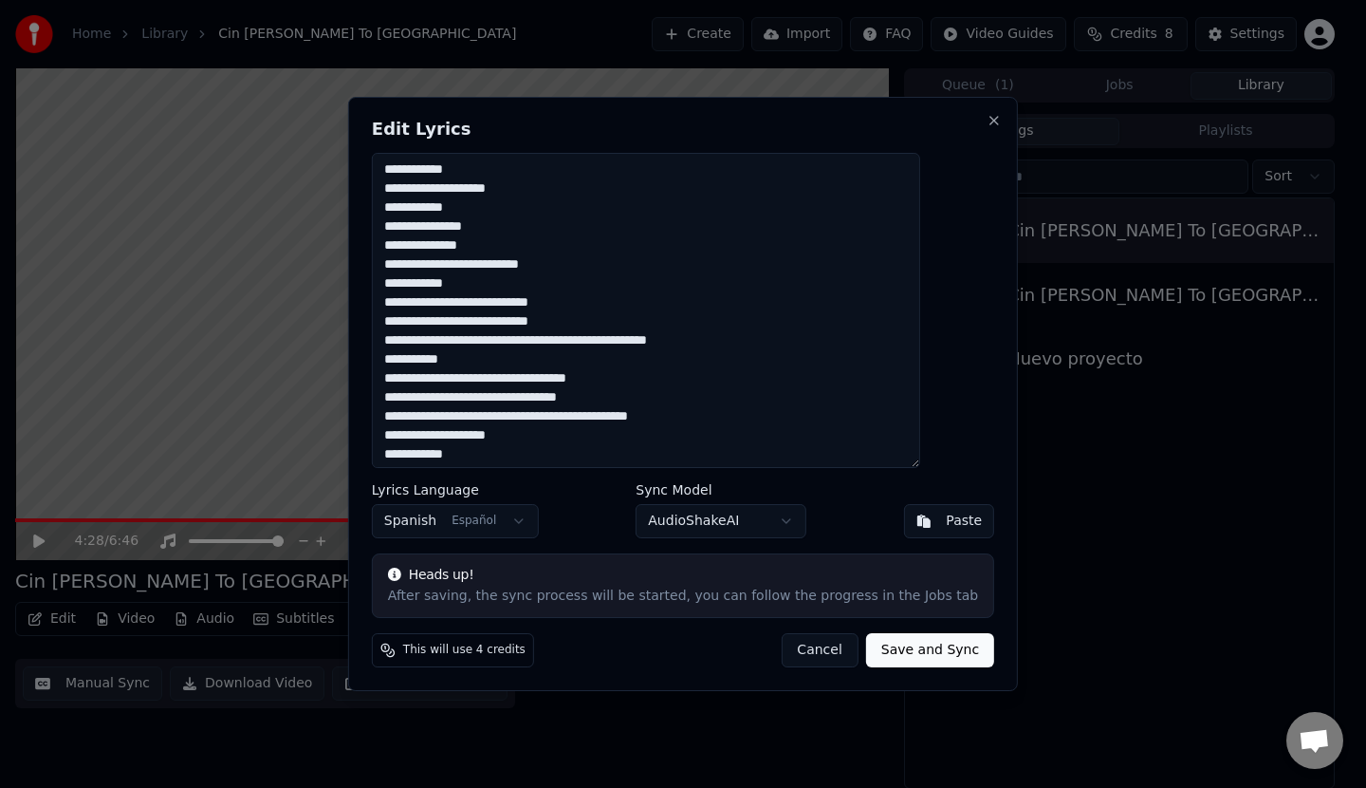
click at [533, 415] on textarea at bounding box center [646, 310] width 548 height 315
click at [533, 414] on textarea at bounding box center [646, 310] width 548 height 315
type textarea "**********"
click at [888, 651] on button "Save and Sync" at bounding box center [930, 650] width 128 height 34
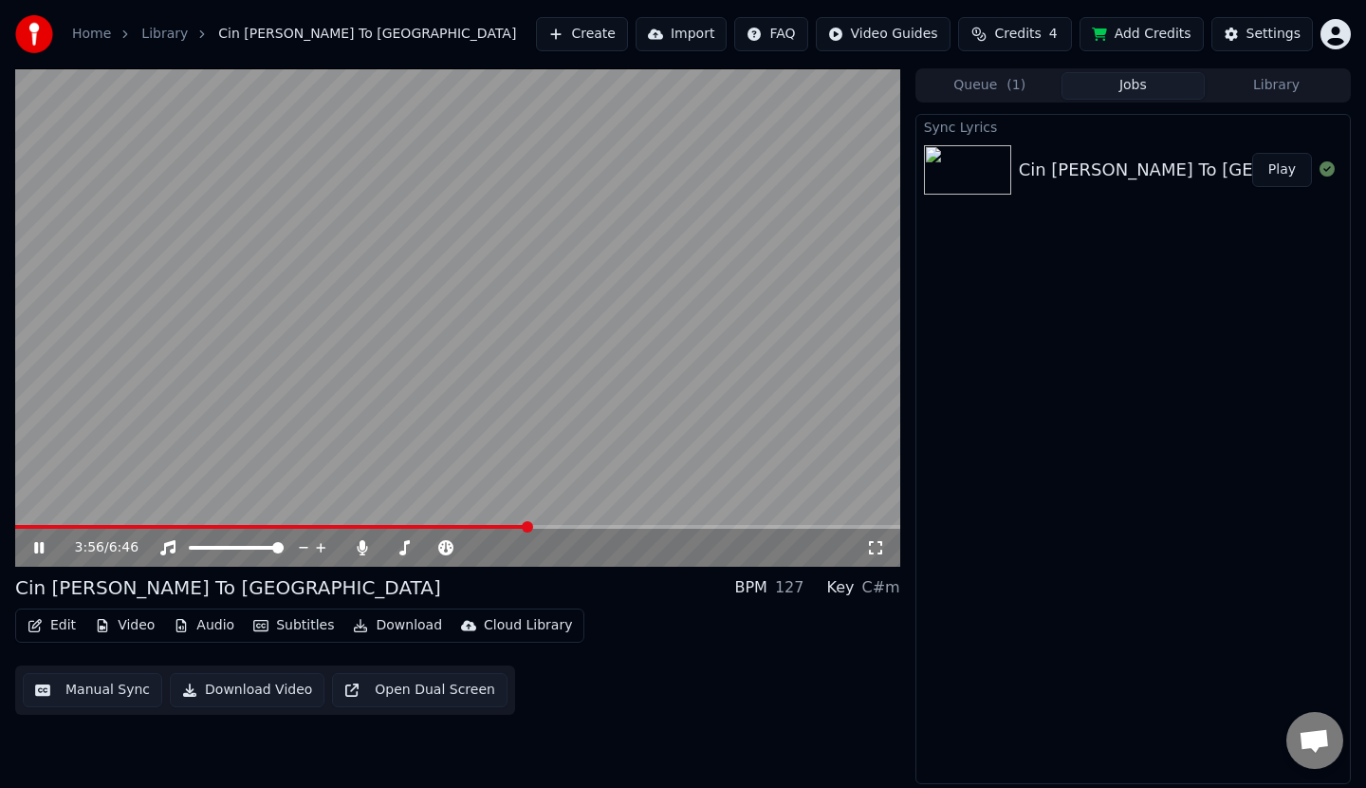
click at [529, 526] on span at bounding box center [271, 527] width 513 height 4
click at [43, 545] on icon at bounding box center [38, 547] width 9 height 11
click at [255, 688] on button "Download Video" at bounding box center [247, 690] width 155 height 34
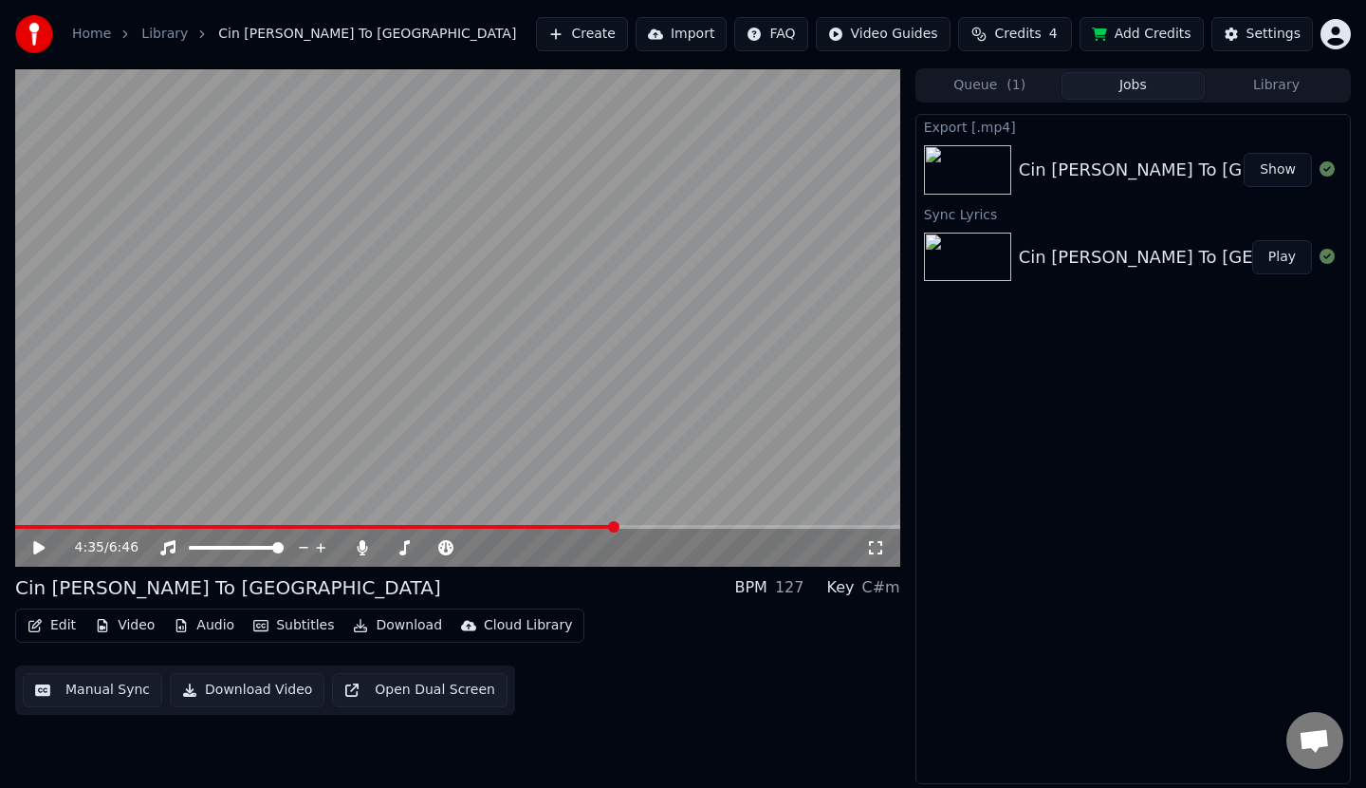
click at [1299, 167] on button "Show" at bounding box center [1278, 170] width 68 height 34
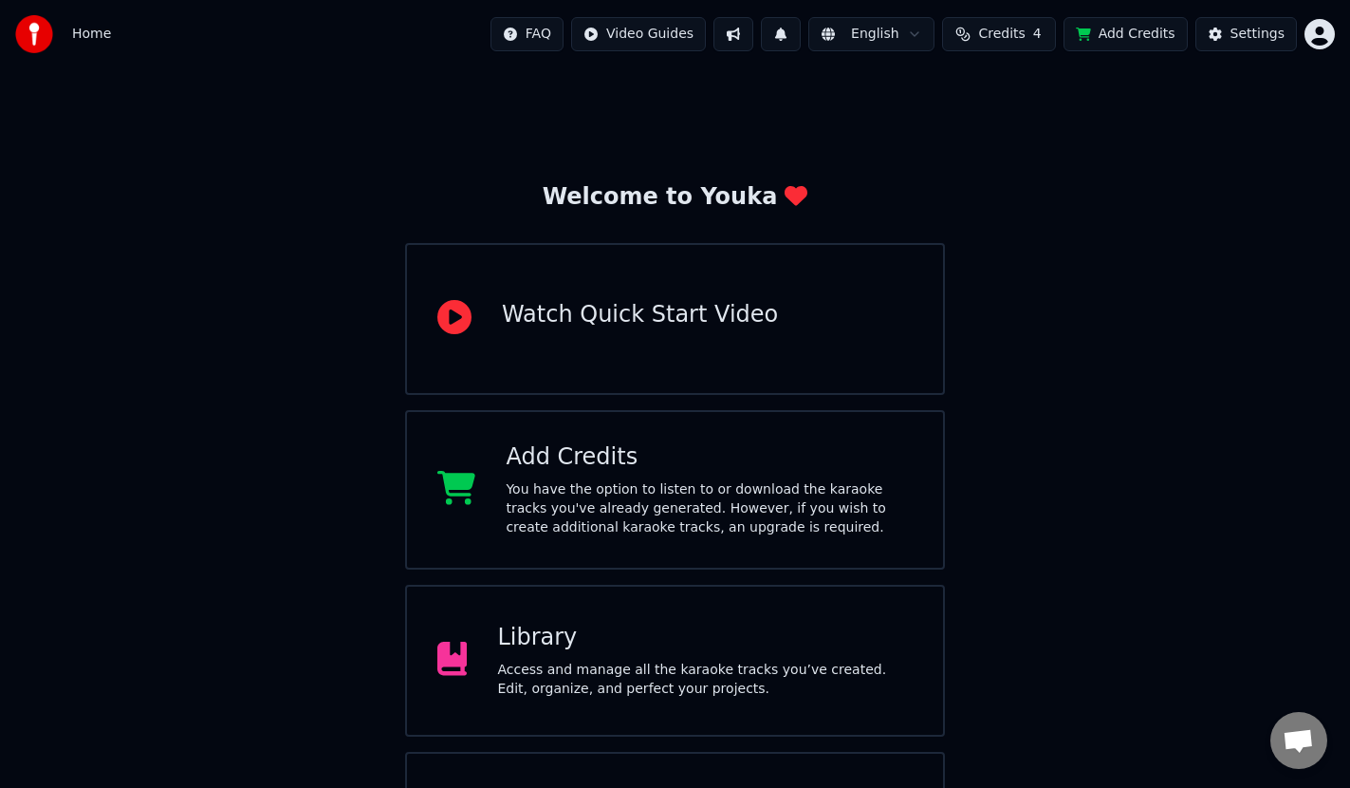
click at [1327, 36] on html "Home FAQ Video Guides English Credits 4 Add Credits Settings Welcome to Youka W…" at bounding box center [675, 455] width 1350 height 911
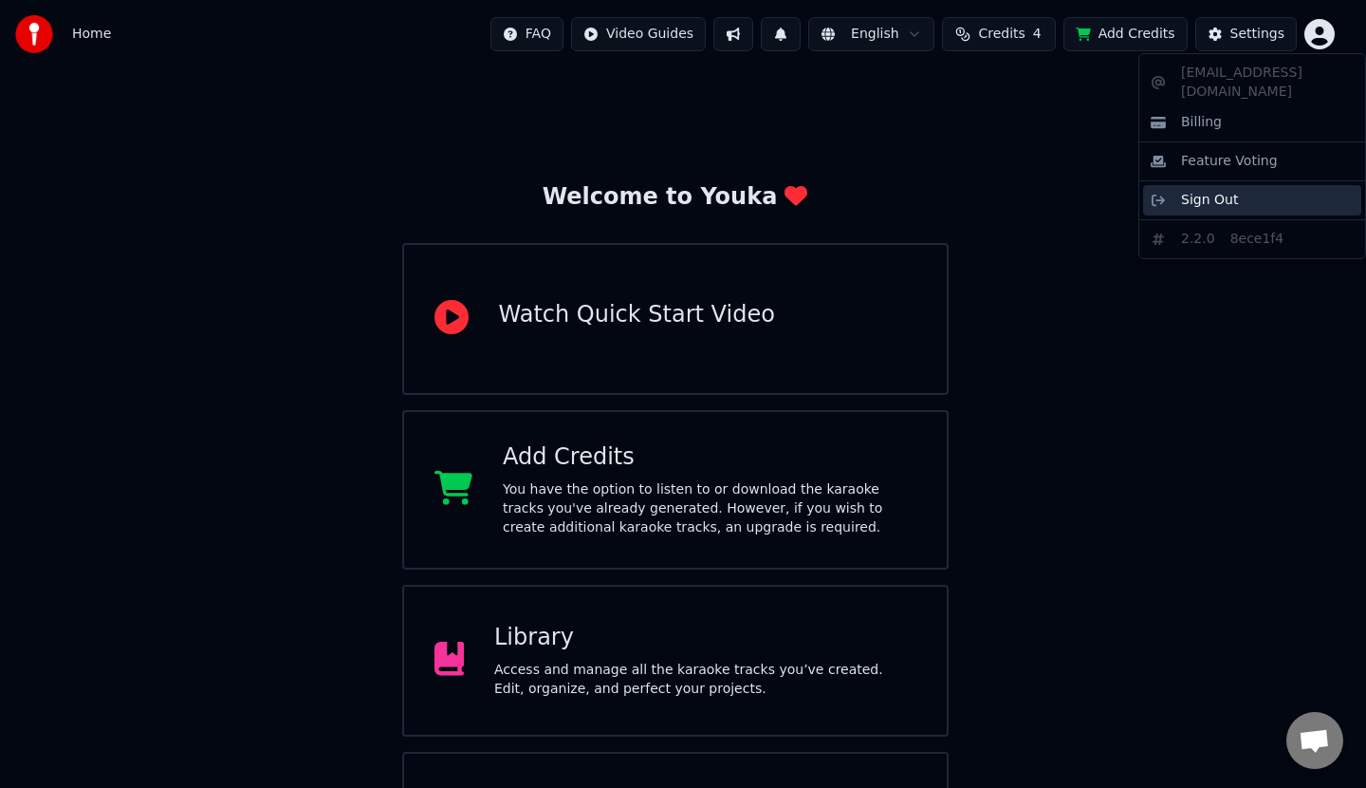
click at [1251, 185] on div "Sign Out" at bounding box center [1252, 200] width 218 height 30
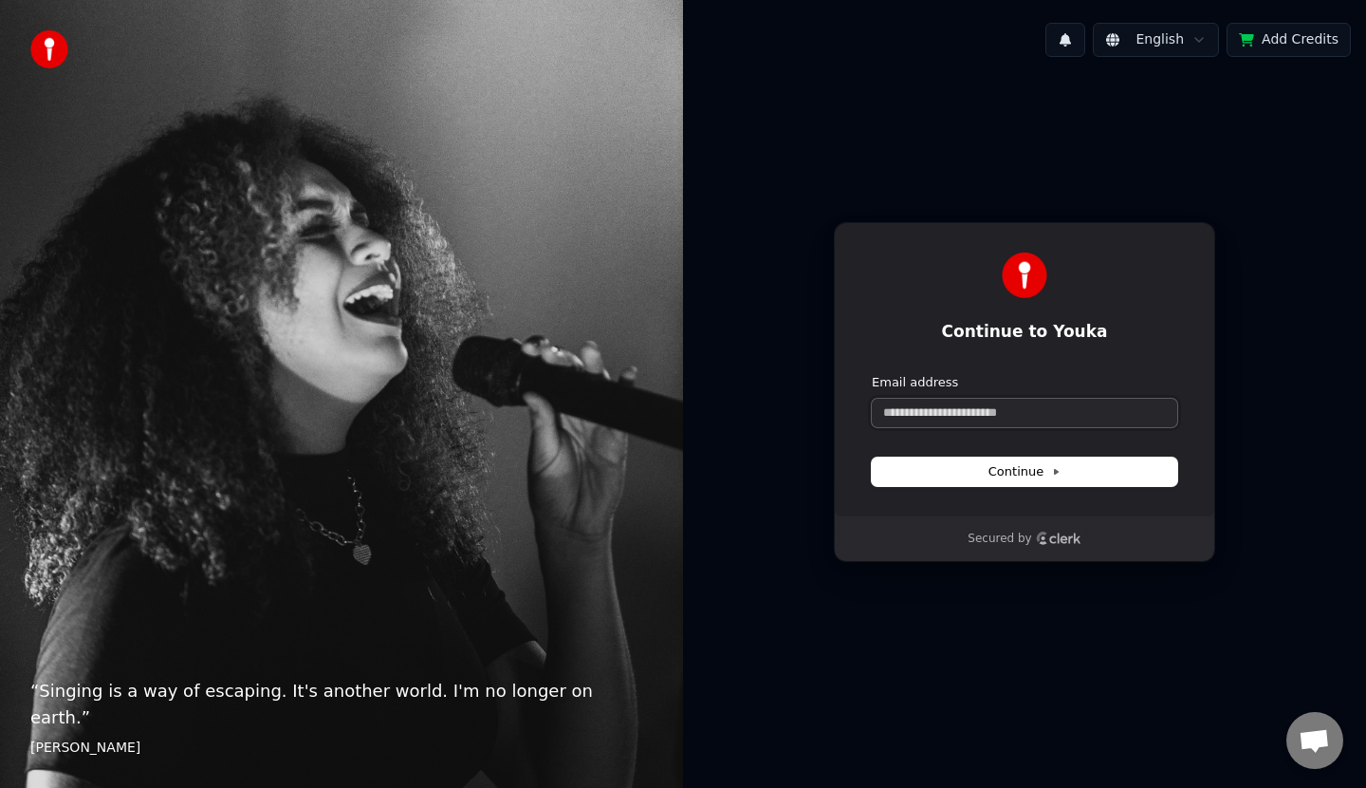
click at [992, 411] on input "Email address" at bounding box center [1025, 413] width 306 height 28
click at [982, 420] on input "Email address" at bounding box center [1025, 413] width 306 height 28
click at [1027, 465] on span "Continue" at bounding box center [1025, 471] width 72 height 17
type input "**********"
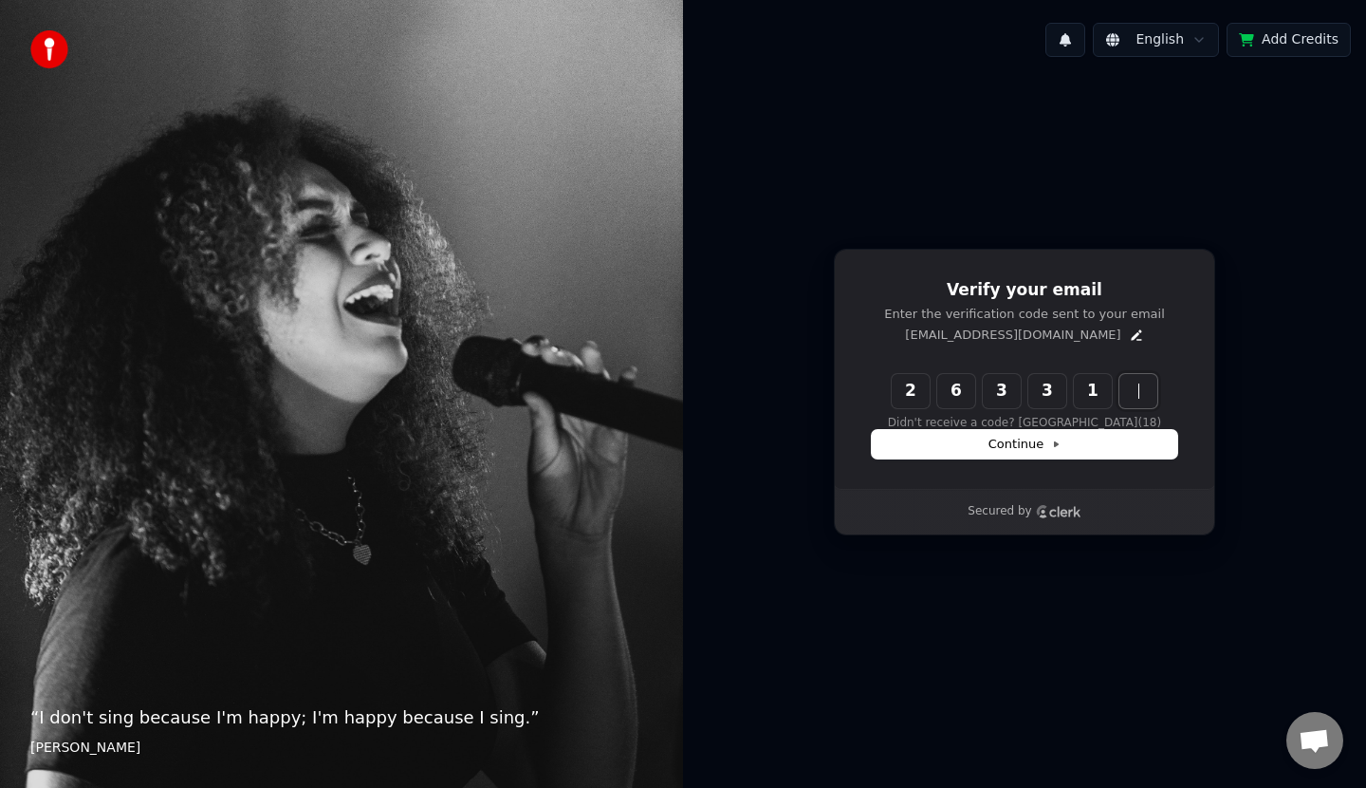
type input "******"
